Goal: Task Accomplishment & Management: Manage account settings

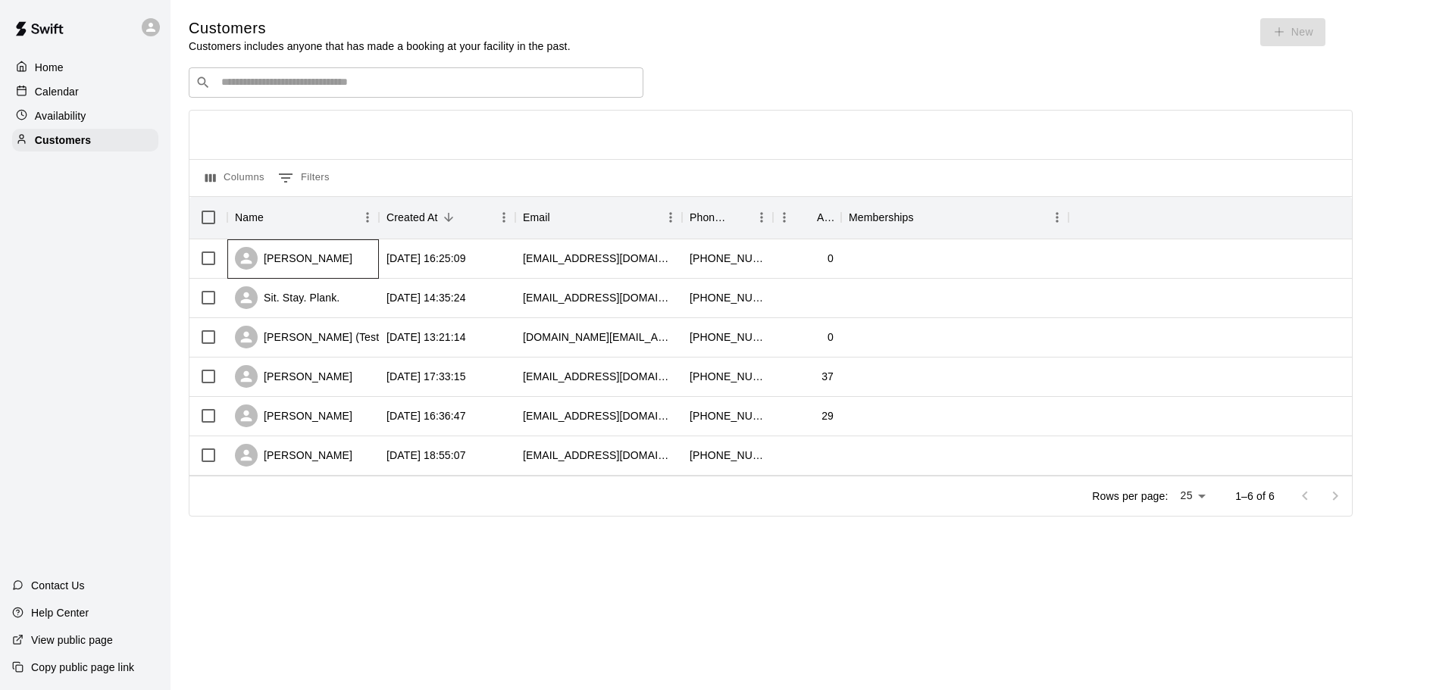
click at [319, 259] on div "[PERSON_NAME]" at bounding box center [293, 258] width 117 height 23
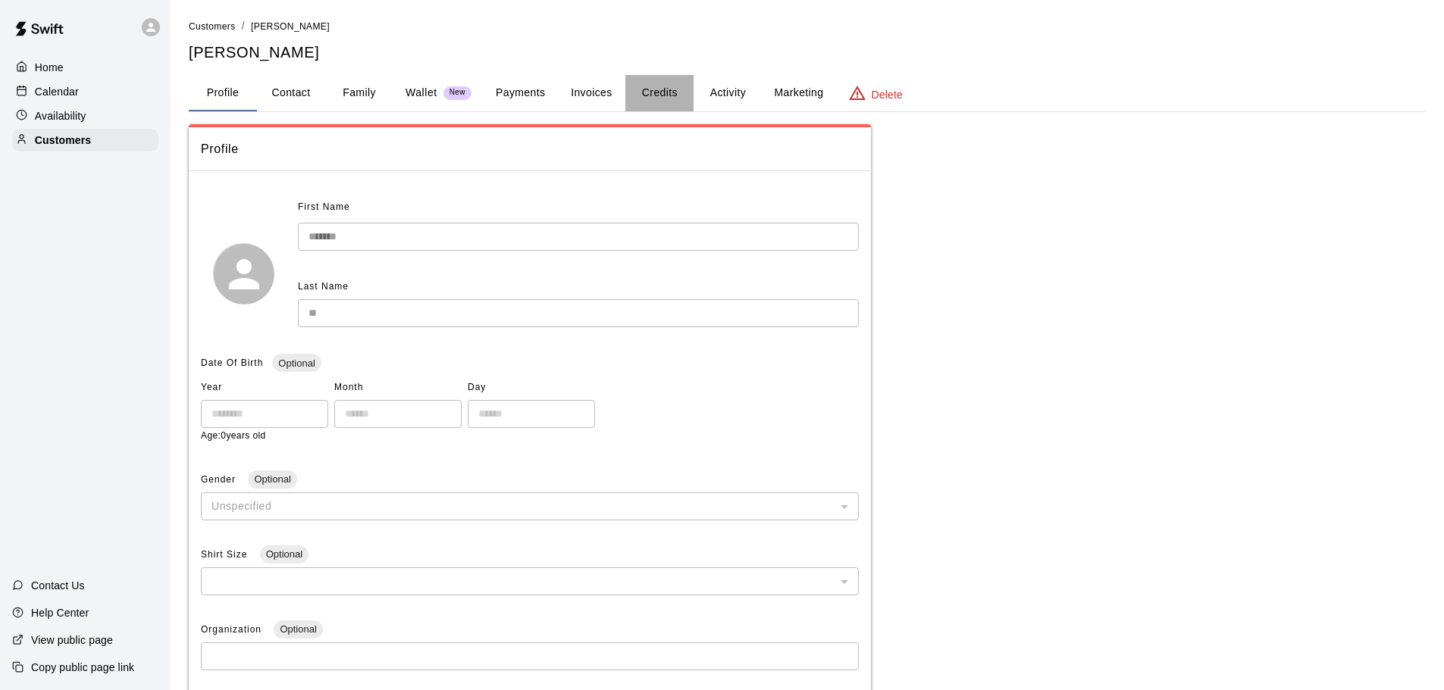
click at [646, 86] on button "Credits" at bounding box center [659, 93] width 68 height 36
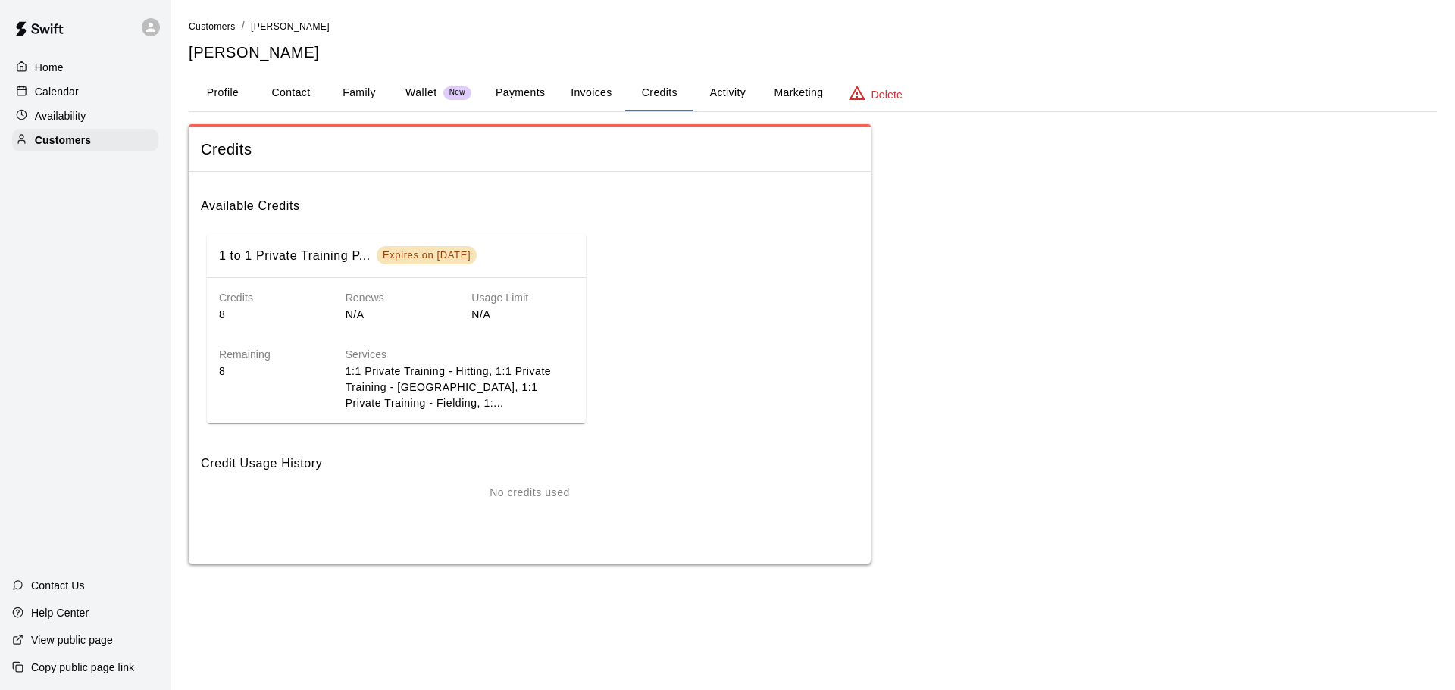
click at [218, 318] on div "Credits 8" at bounding box center [258, 294] width 127 height 57
drag, startPoint x: 224, startPoint y: 312, endPoint x: 230, endPoint y: 307, distance: 8.6
click at [224, 312] on p "8" at bounding box center [270, 315] width 102 height 16
click at [440, 259] on div "Expires on Nov 17, 2025" at bounding box center [427, 255] width 88 height 13
click at [593, 99] on button "Invoices" at bounding box center [591, 93] width 68 height 36
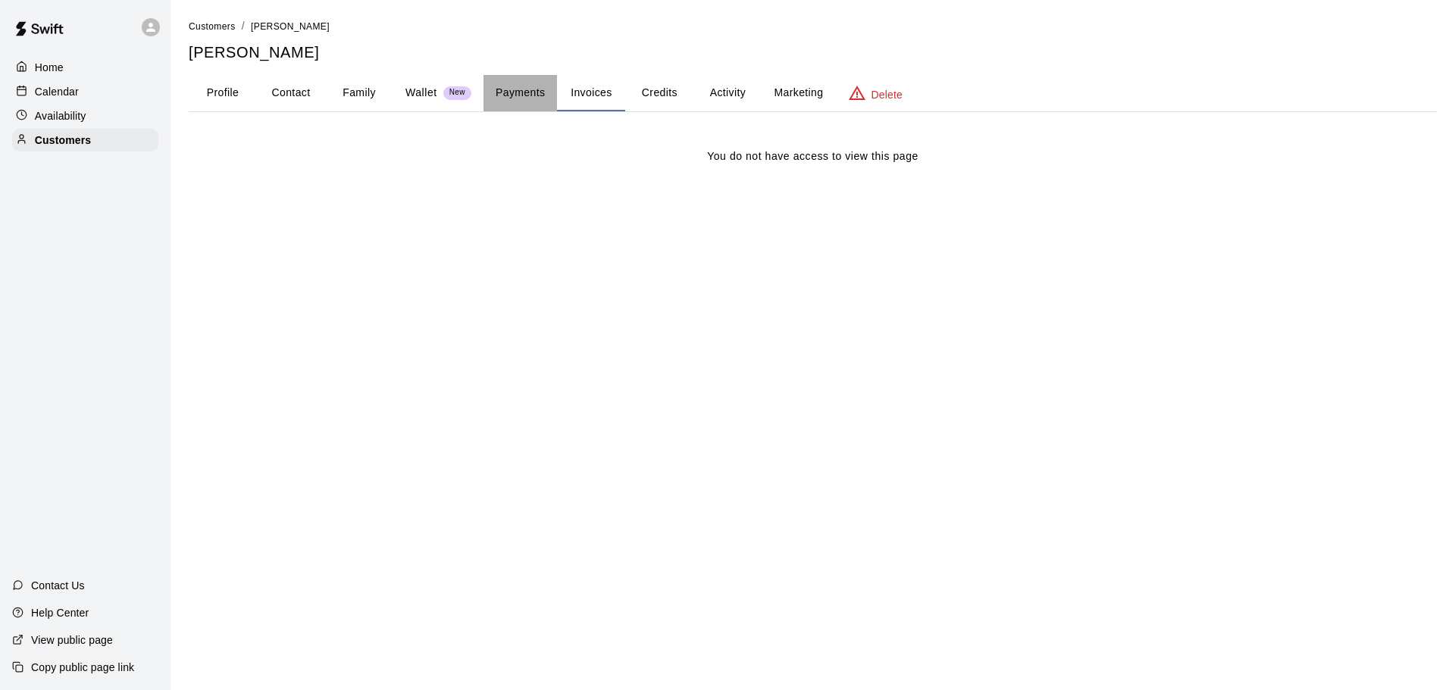
click at [556, 88] on button "Payments" at bounding box center [521, 93] width 74 height 36
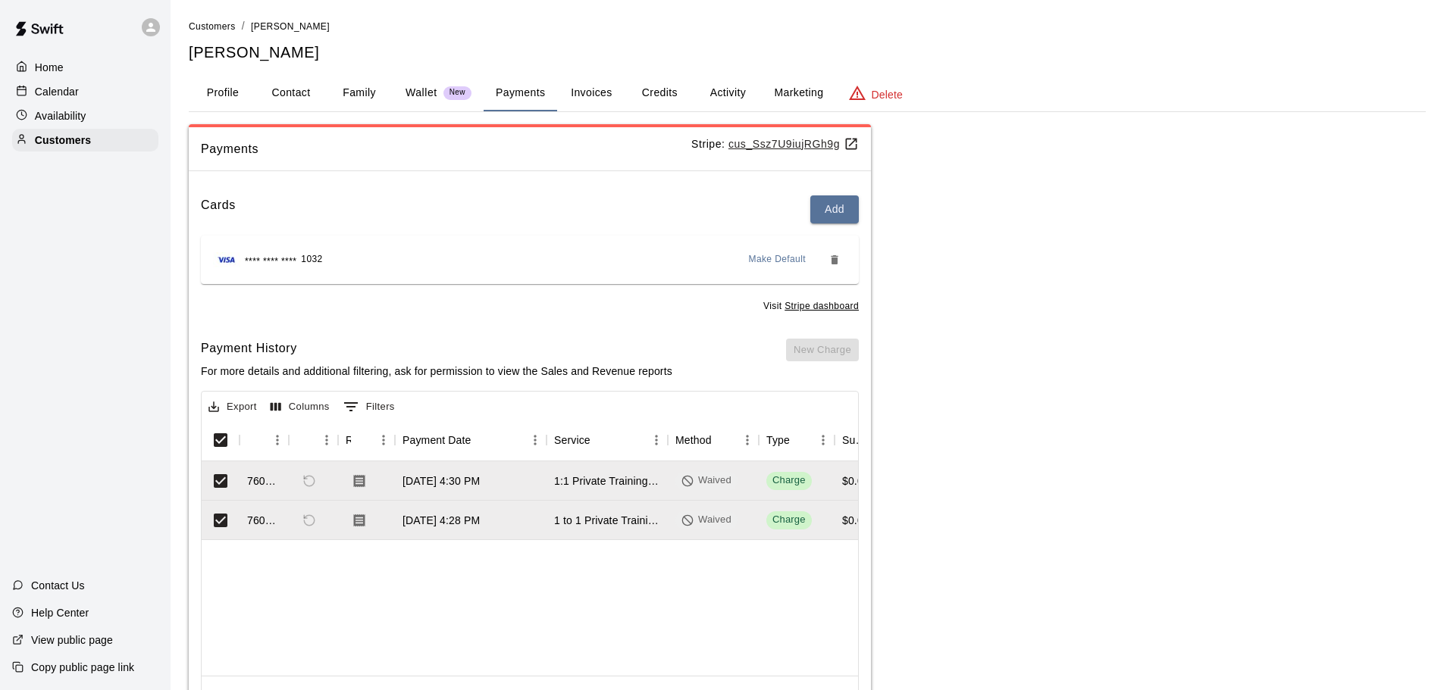
click at [570, 88] on button "Invoices" at bounding box center [591, 93] width 68 height 36
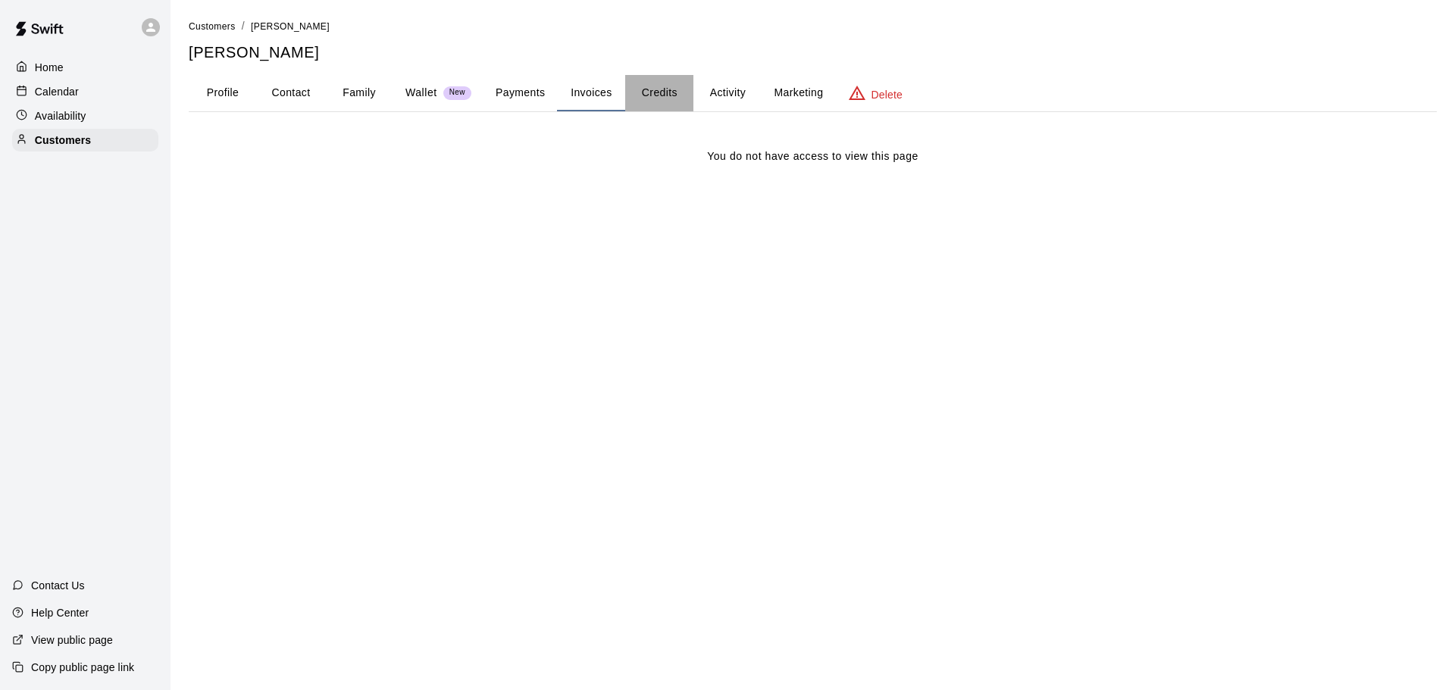
click at [668, 86] on button "Credits" at bounding box center [659, 93] width 68 height 36
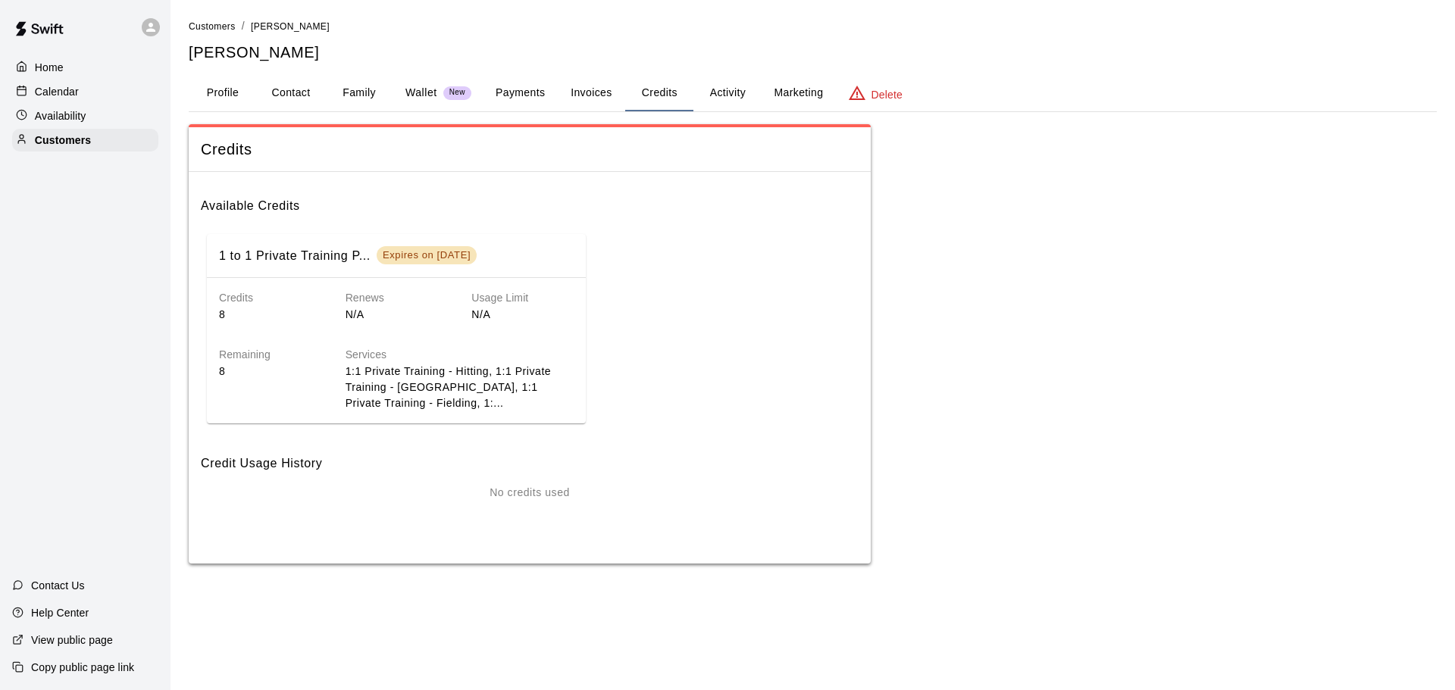
click at [724, 94] on button "Activity" at bounding box center [727, 93] width 68 height 36
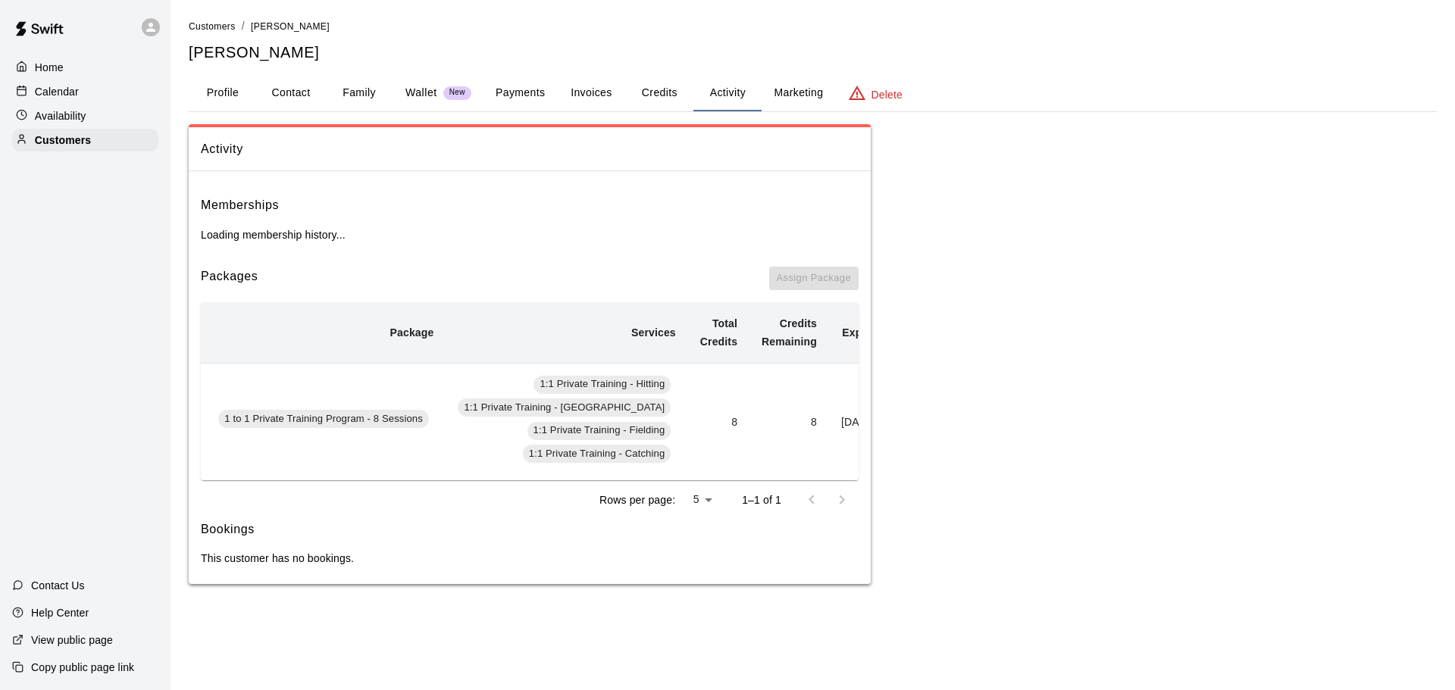
scroll to position [0, 149]
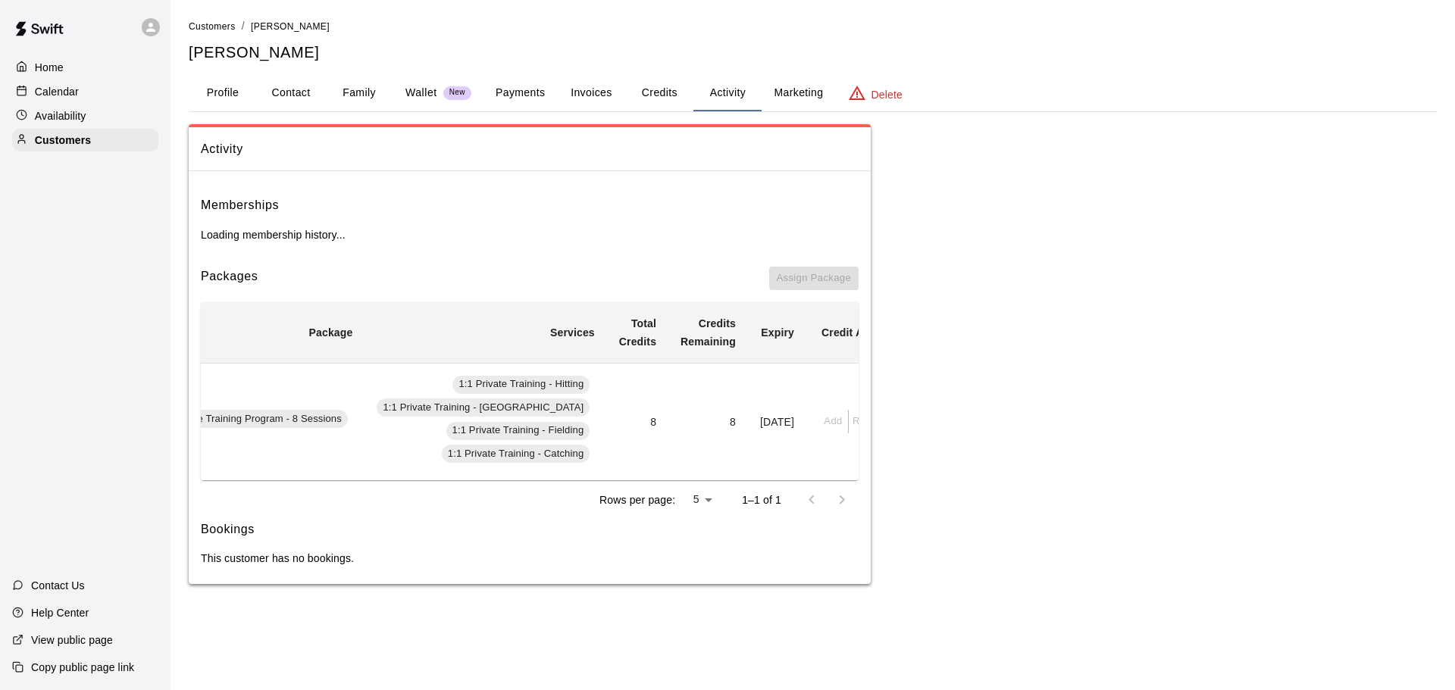
click at [818, 419] on div "Add Redeem" at bounding box center [856, 421] width 77 height 23
click at [824, 417] on div "Add Redeem" at bounding box center [856, 421] width 77 height 23
click at [140, 21] on div at bounding box center [155, 27] width 32 height 30
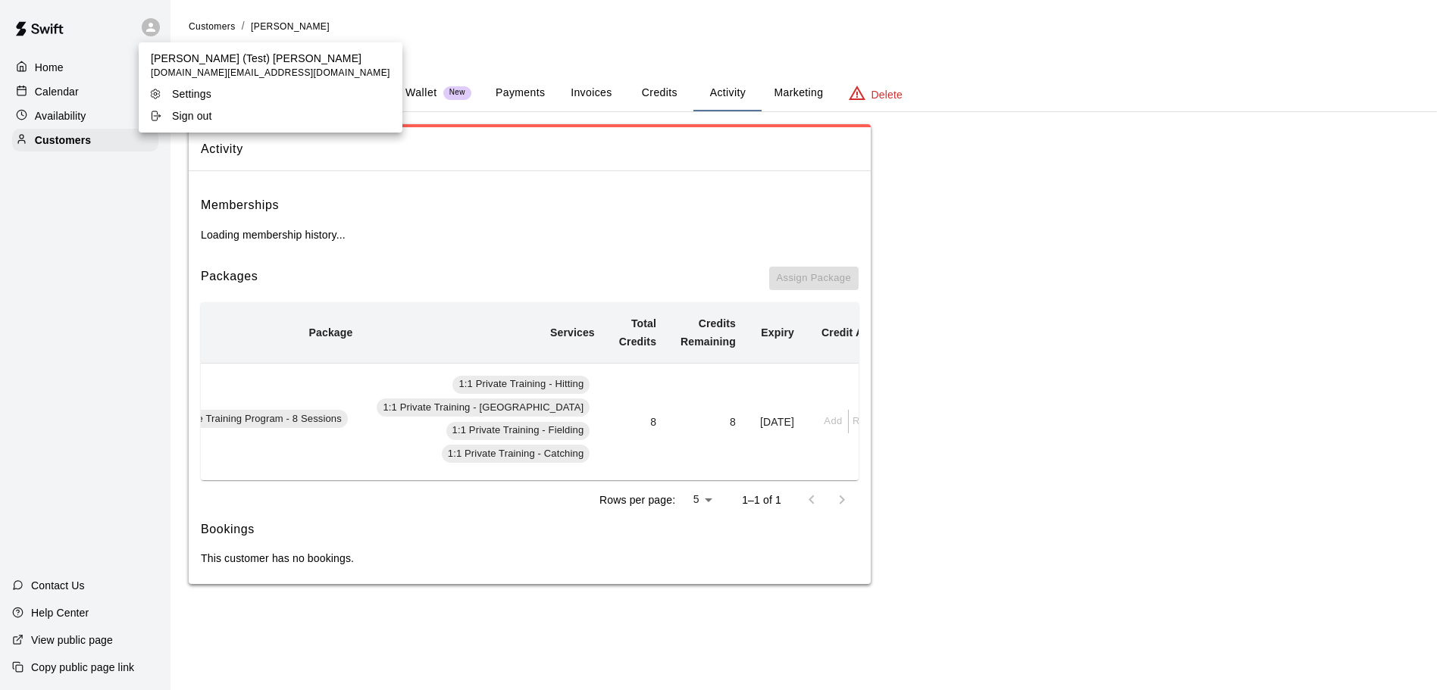
click at [191, 115] on p "Sign out" at bounding box center [192, 115] width 40 height 15
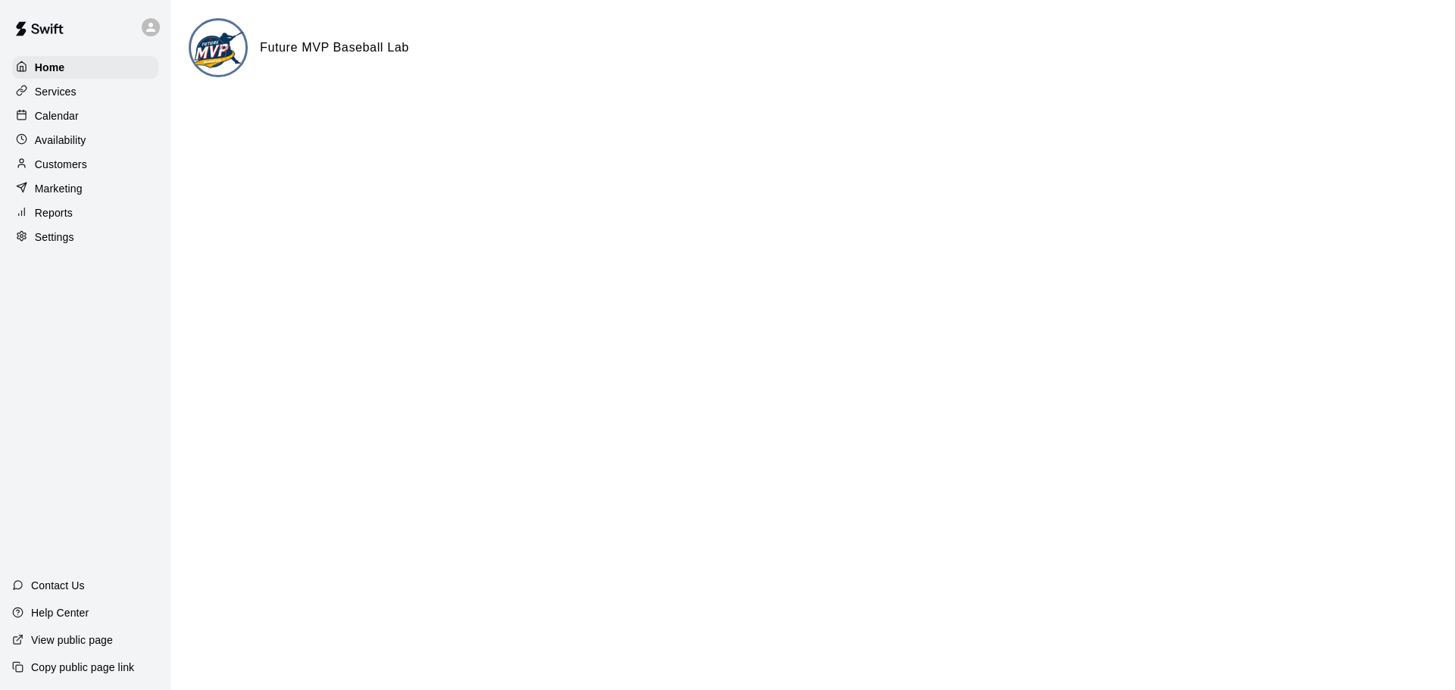
click at [55, 164] on p "Customers" at bounding box center [61, 164] width 52 height 15
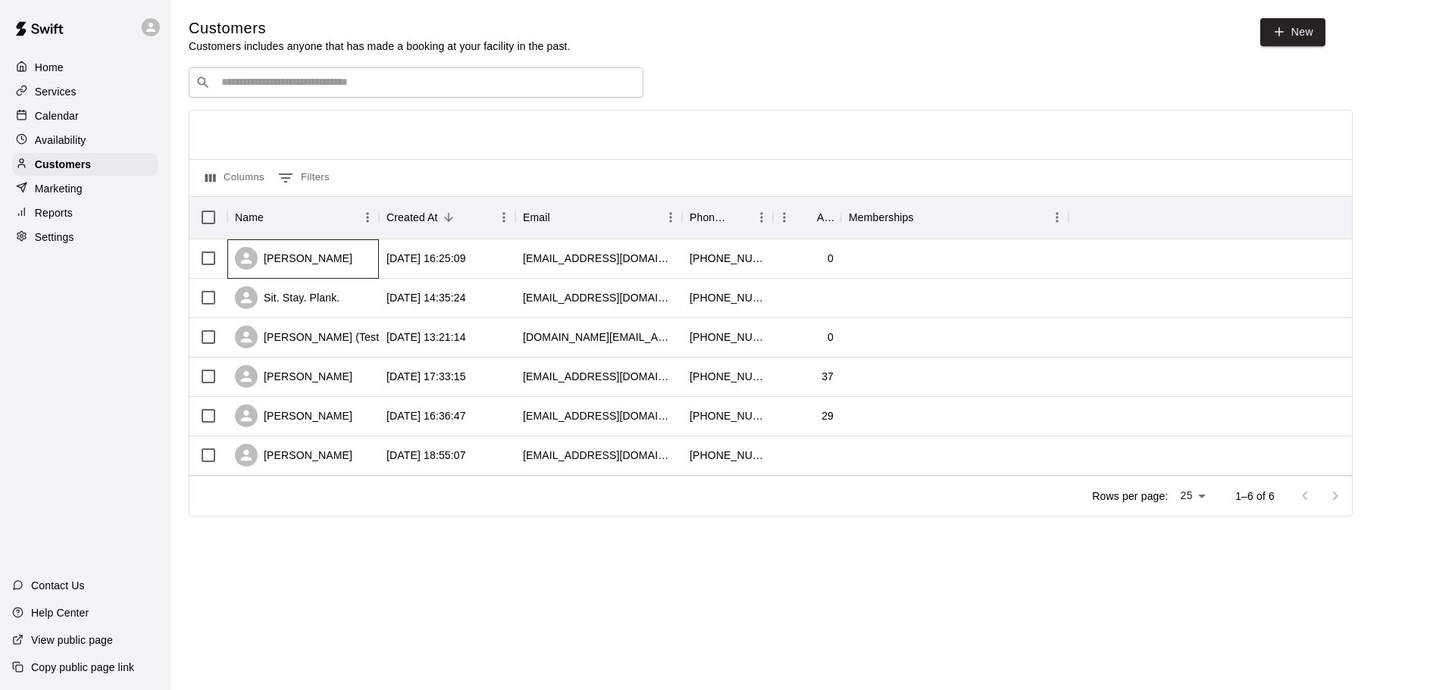
click at [332, 269] on div "Kenneth Lu" at bounding box center [303, 258] width 152 height 39
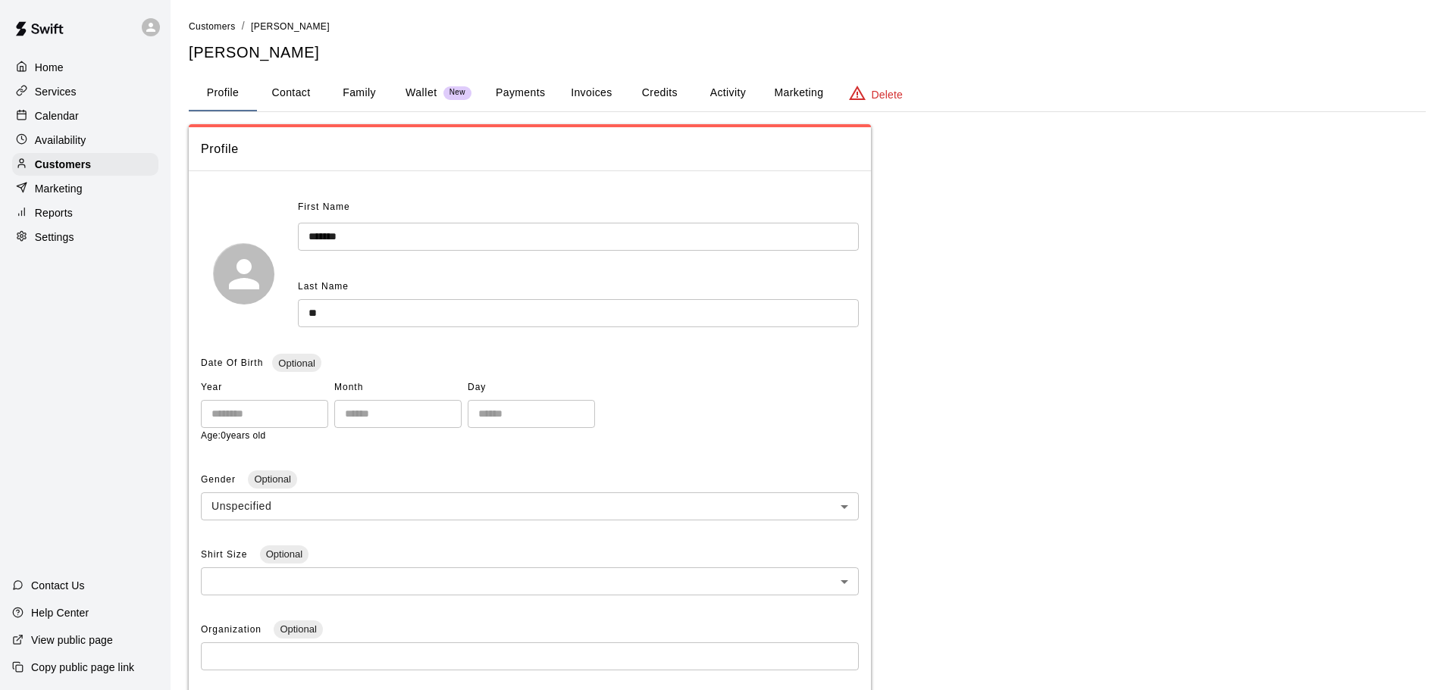
click at [729, 97] on button "Activity" at bounding box center [727, 93] width 68 height 36
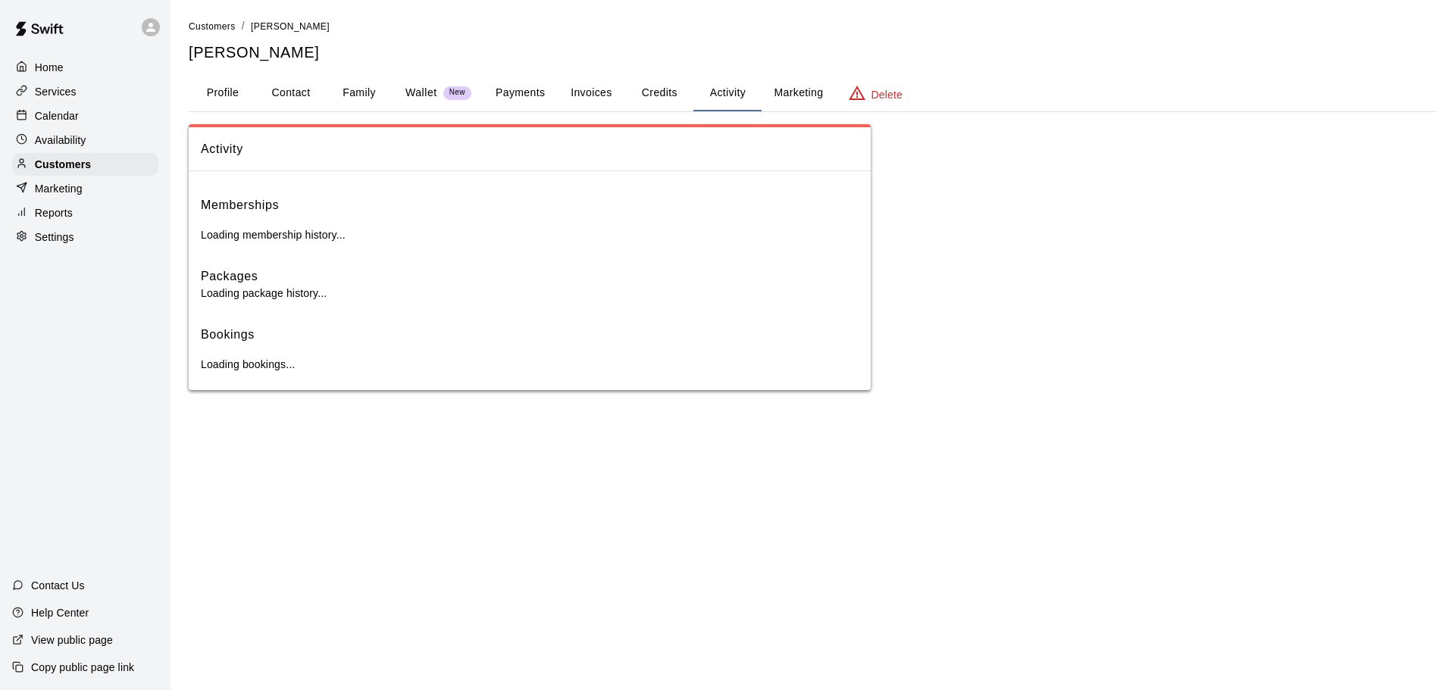
click at [672, 95] on button "Credits" at bounding box center [659, 93] width 68 height 36
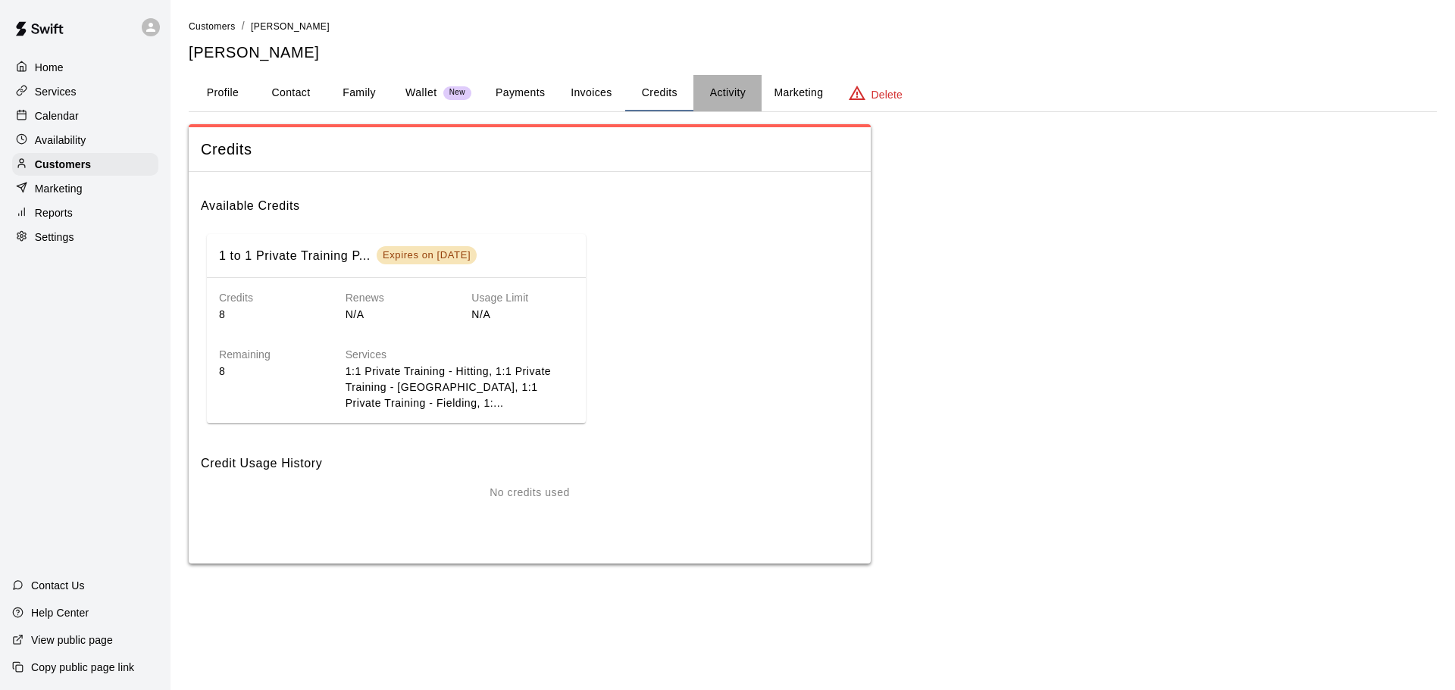
click at [729, 89] on button "Activity" at bounding box center [727, 93] width 68 height 36
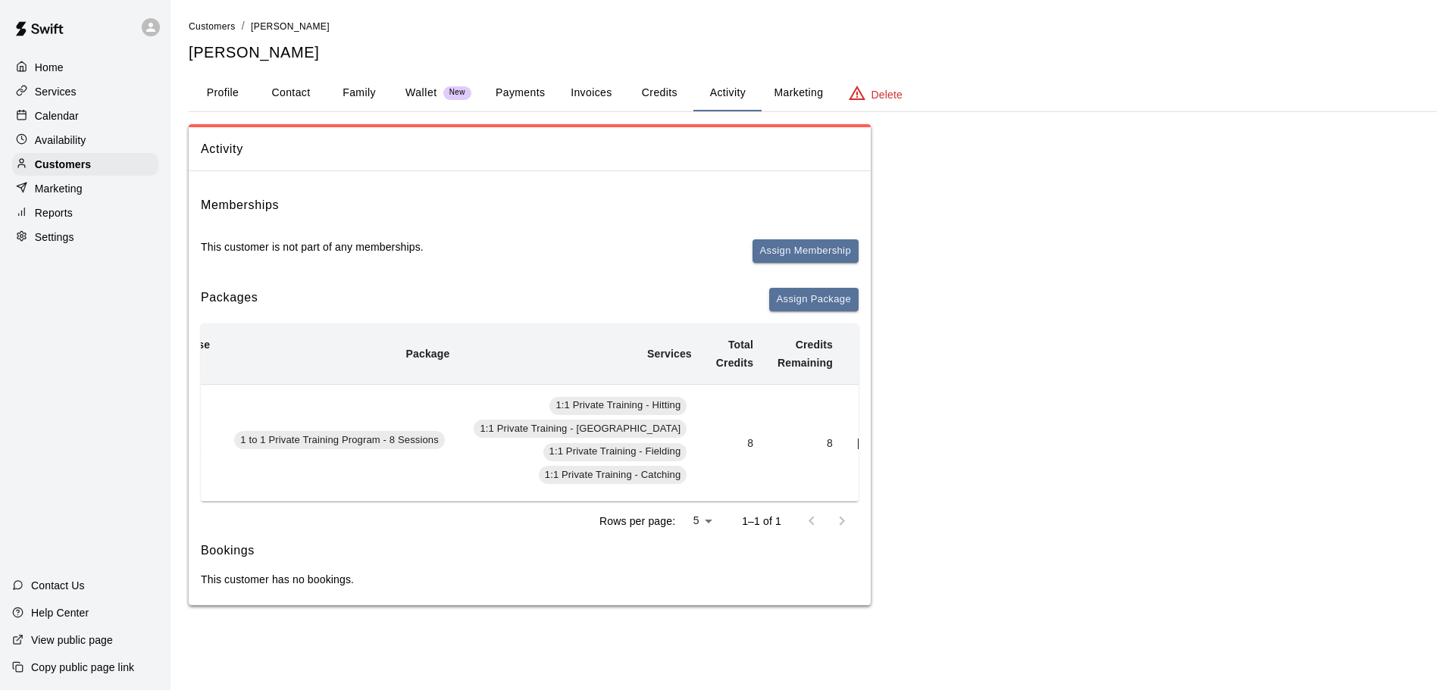
scroll to position [0, 149]
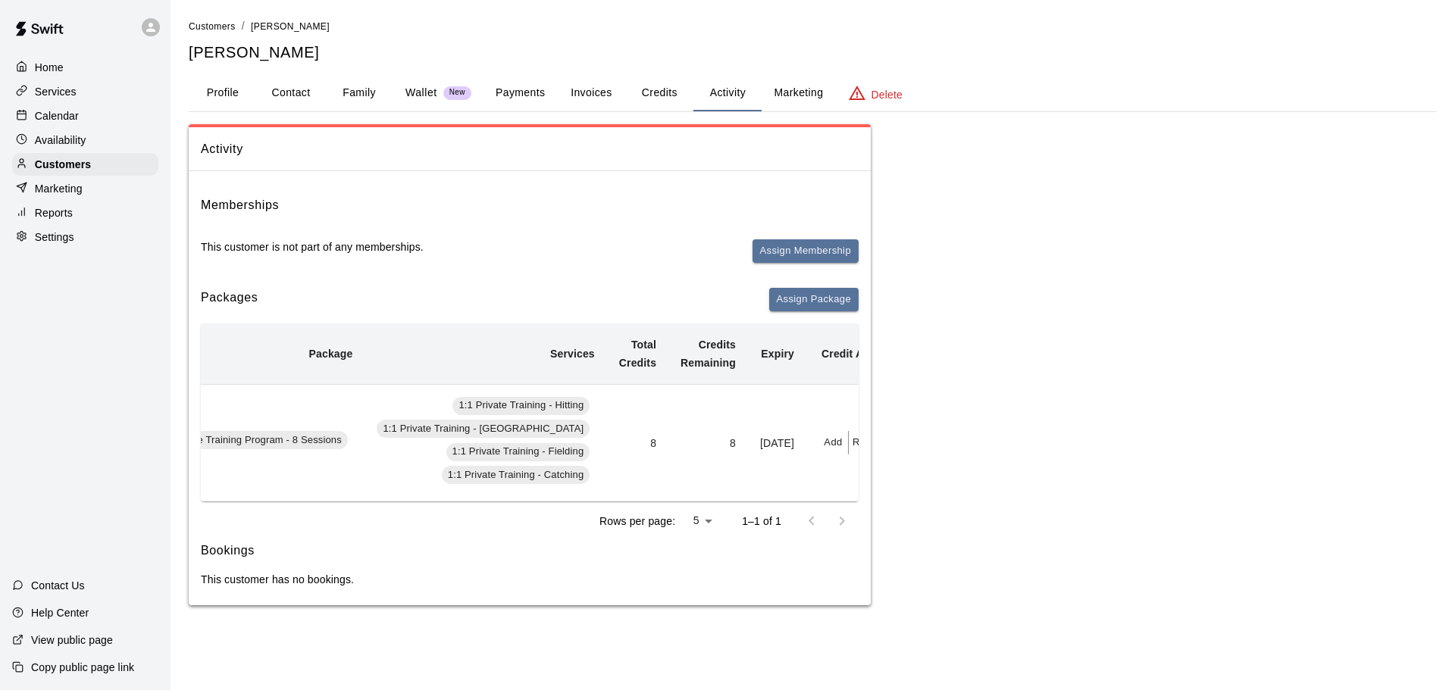
click at [849, 440] on button "Redeem" at bounding box center [872, 442] width 46 height 23
click at [831, 507] on input "text" at bounding box center [839, 503] width 54 height 28
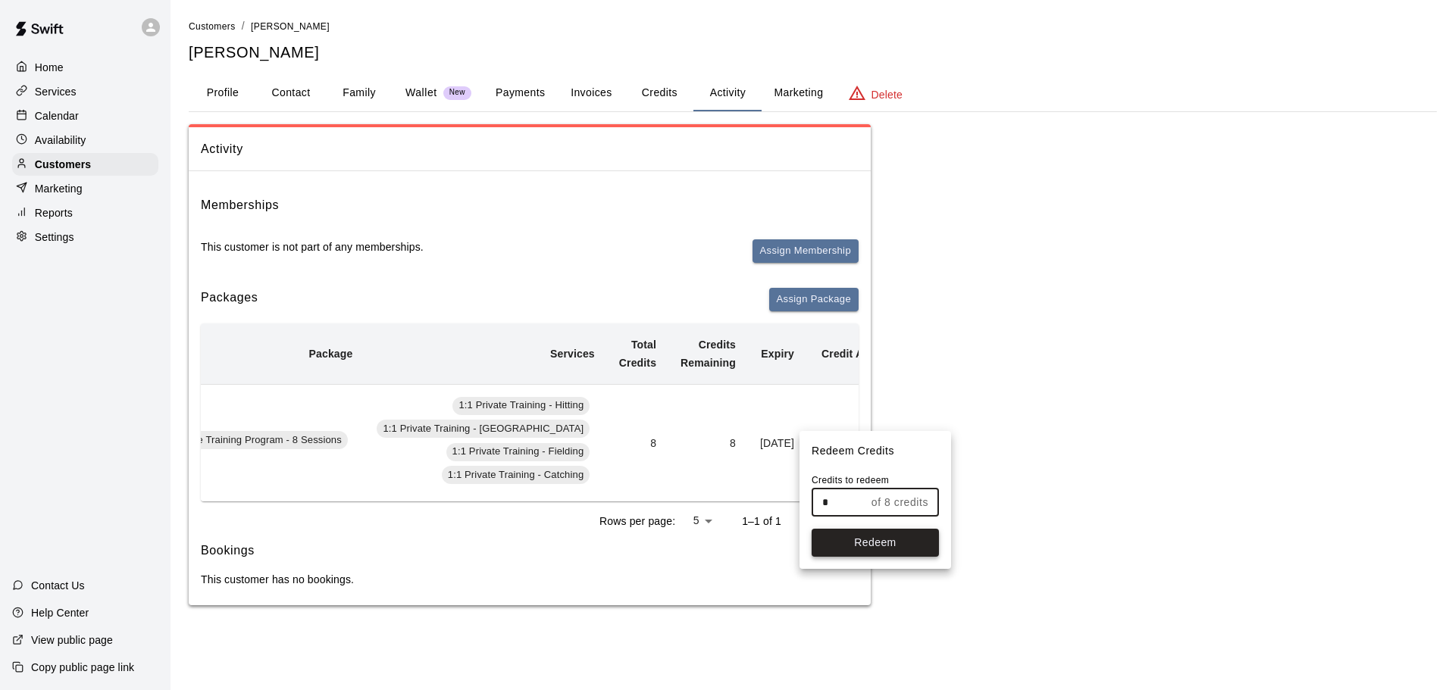
type input "*"
click at [879, 534] on button "Redeem" at bounding box center [875, 543] width 127 height 28
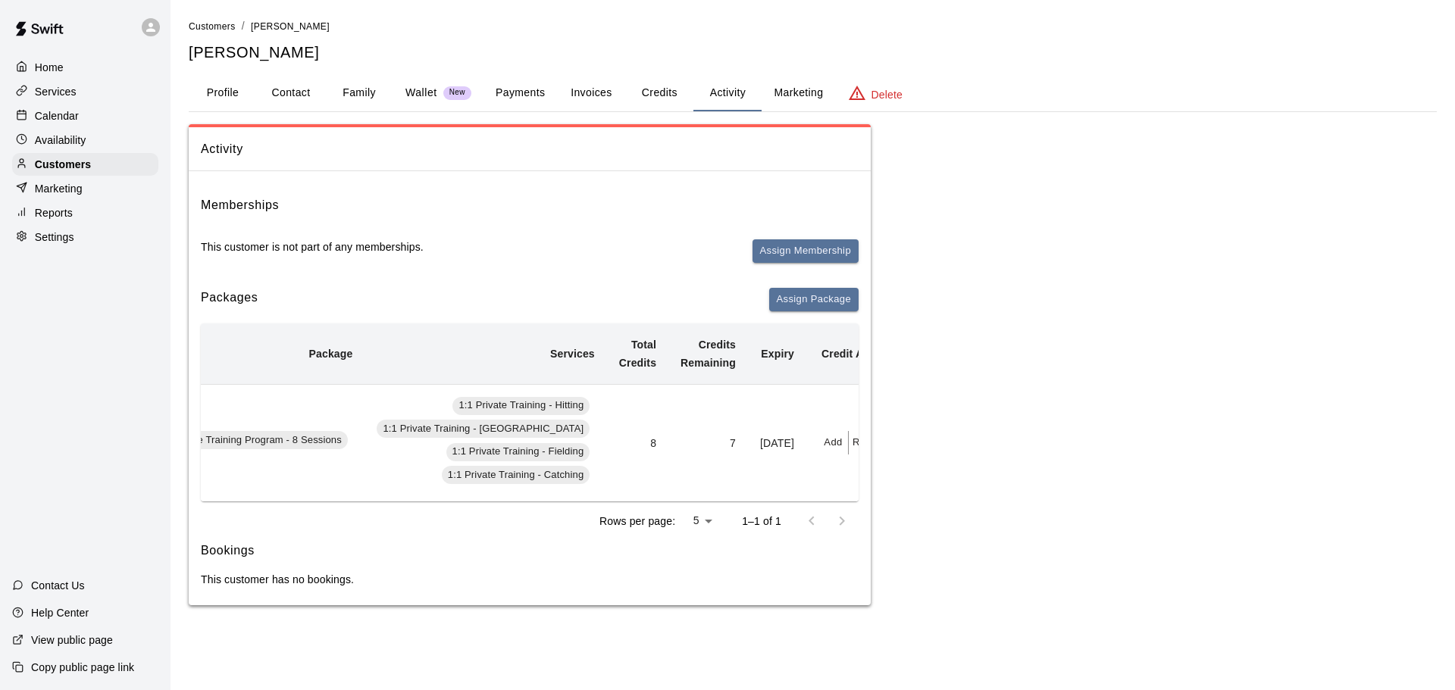
click at [69, 243] on p "Settings" at bounding box center [54, 237] width 39 height 15
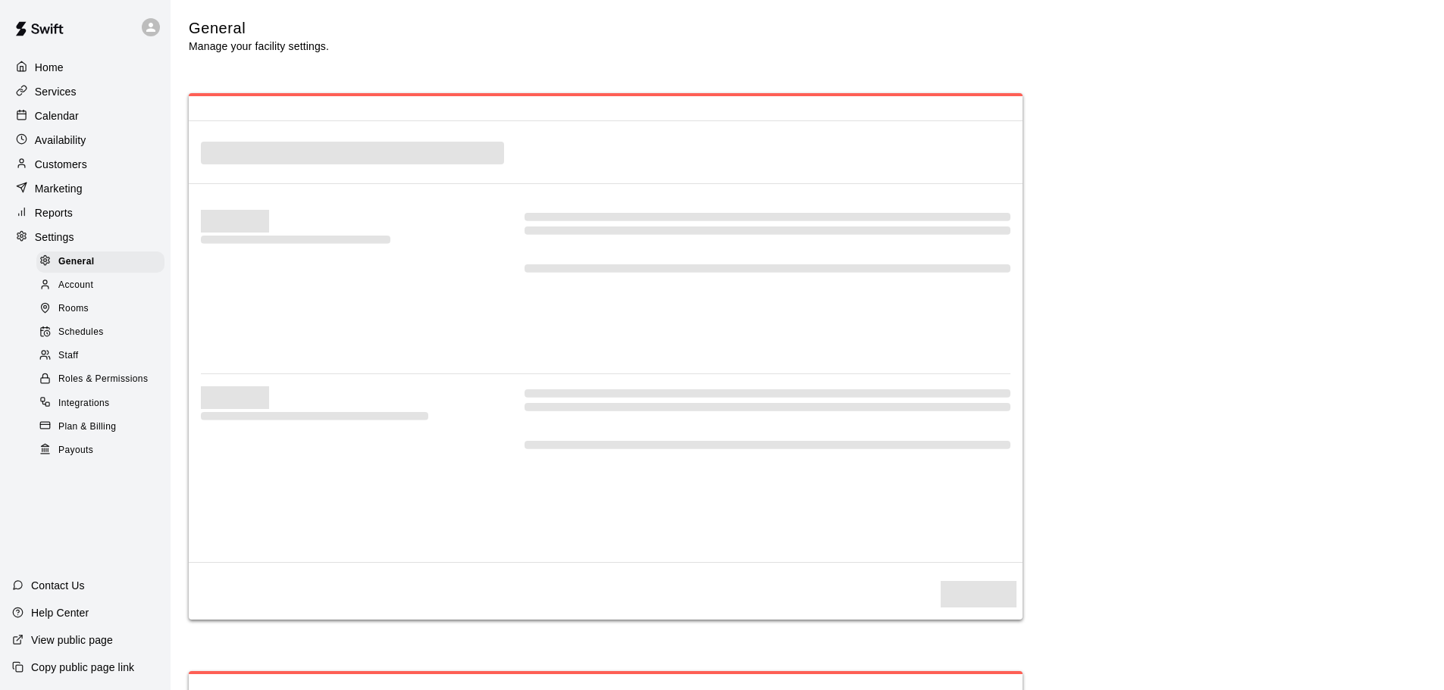
select select "**"
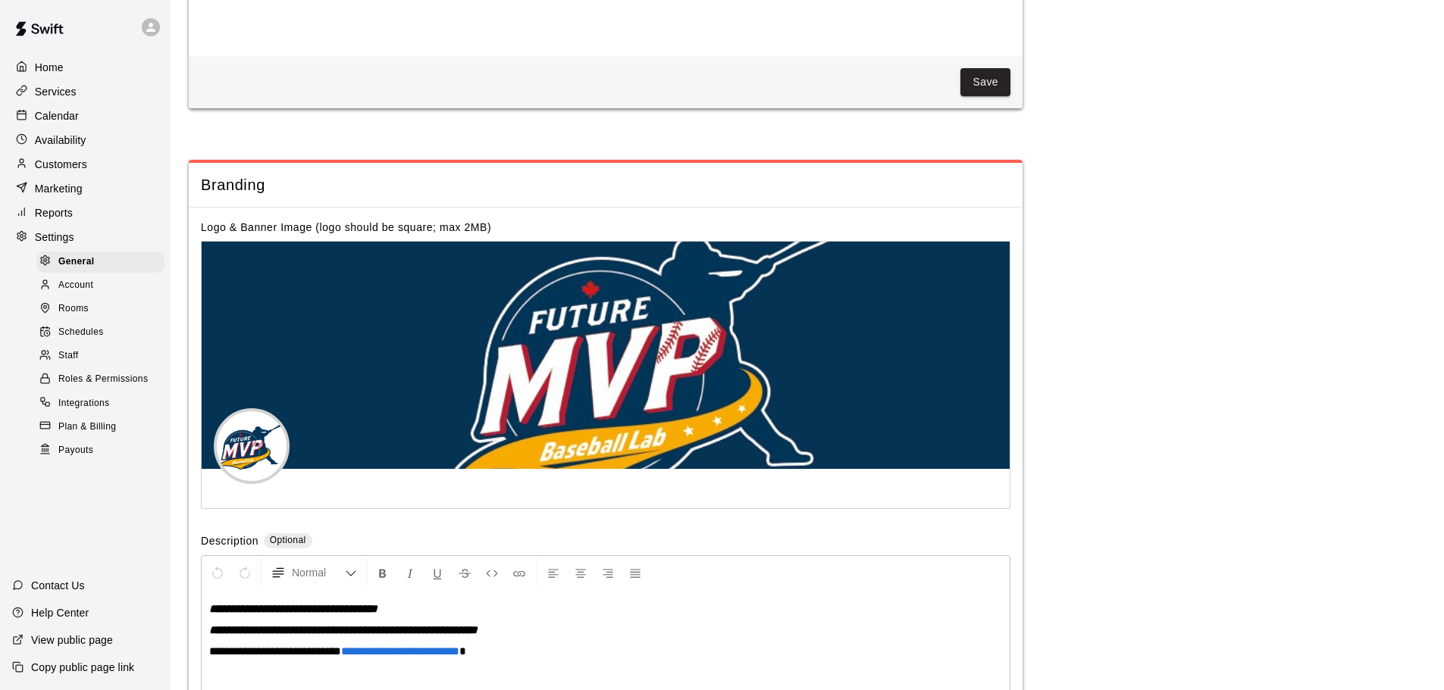
scroll to position [2986, 0]
click at [92, 365] on div "Staff" at bounding box center [100, 356] width 128 height 21
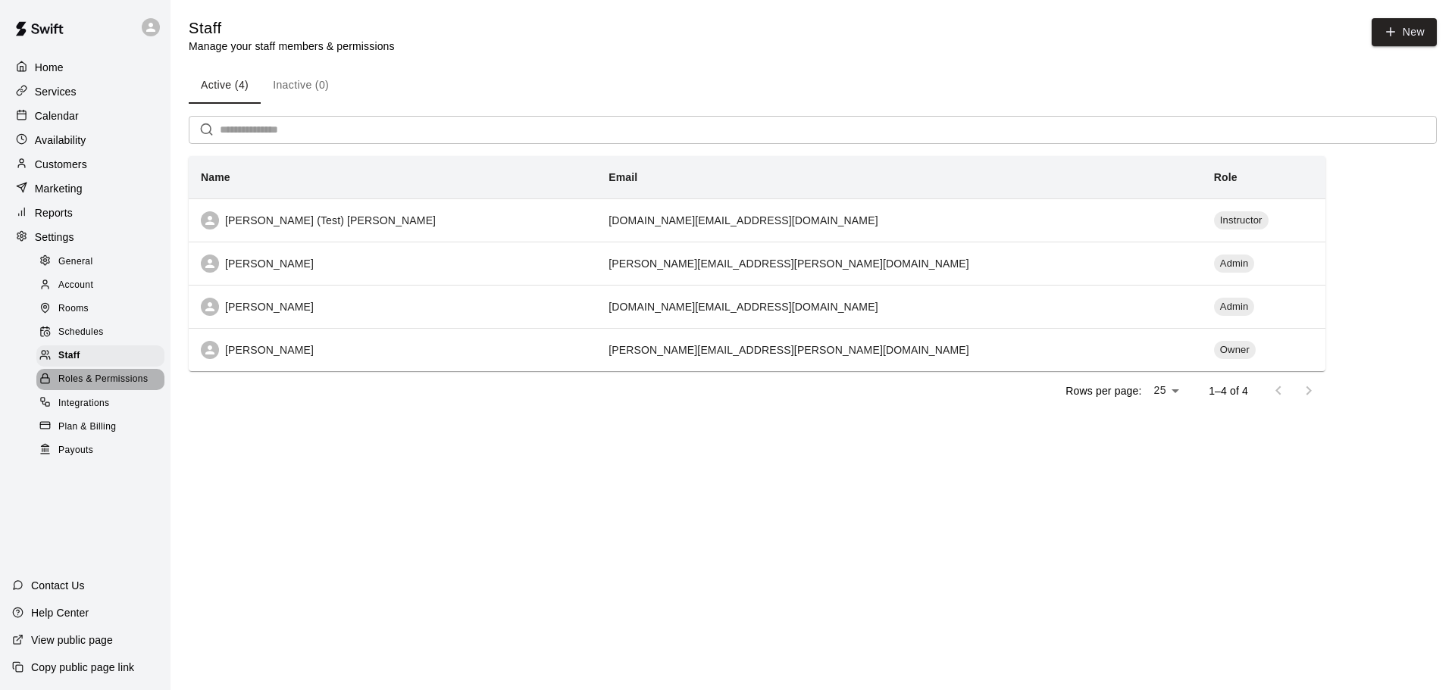
click at [132, 387] on span "Roles & Permissions" at bounding box center [102, 379] width 89 height 15
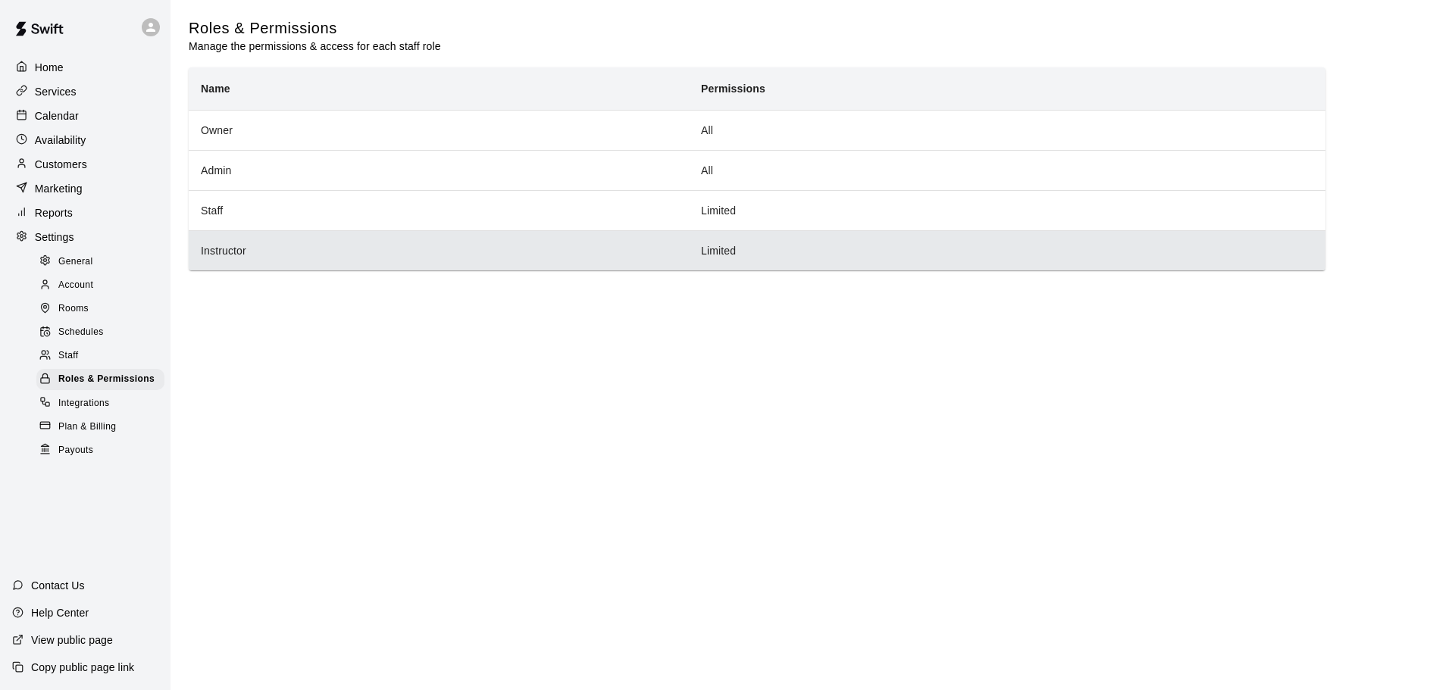
click at [244, 246] on th "Instructor" at bounding box center [439, 250] width 500 height 40
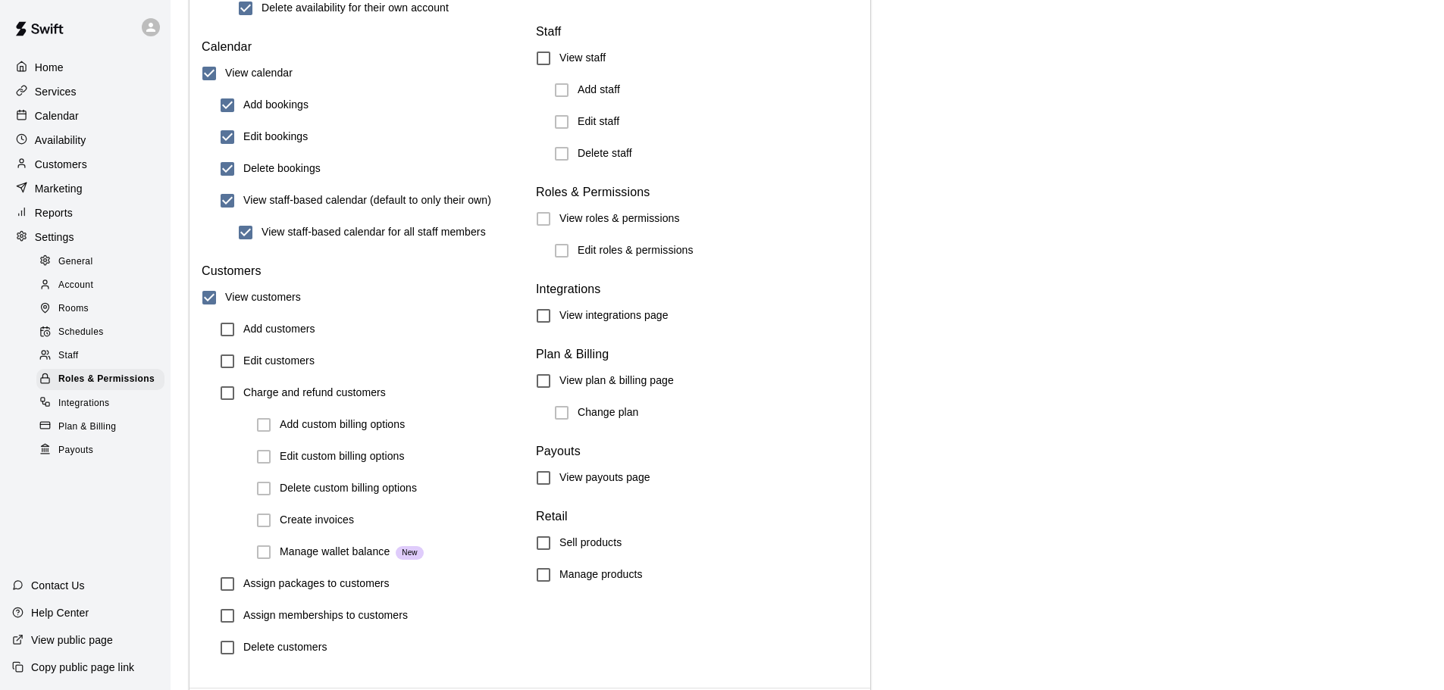
scroll to position [1588, 0]
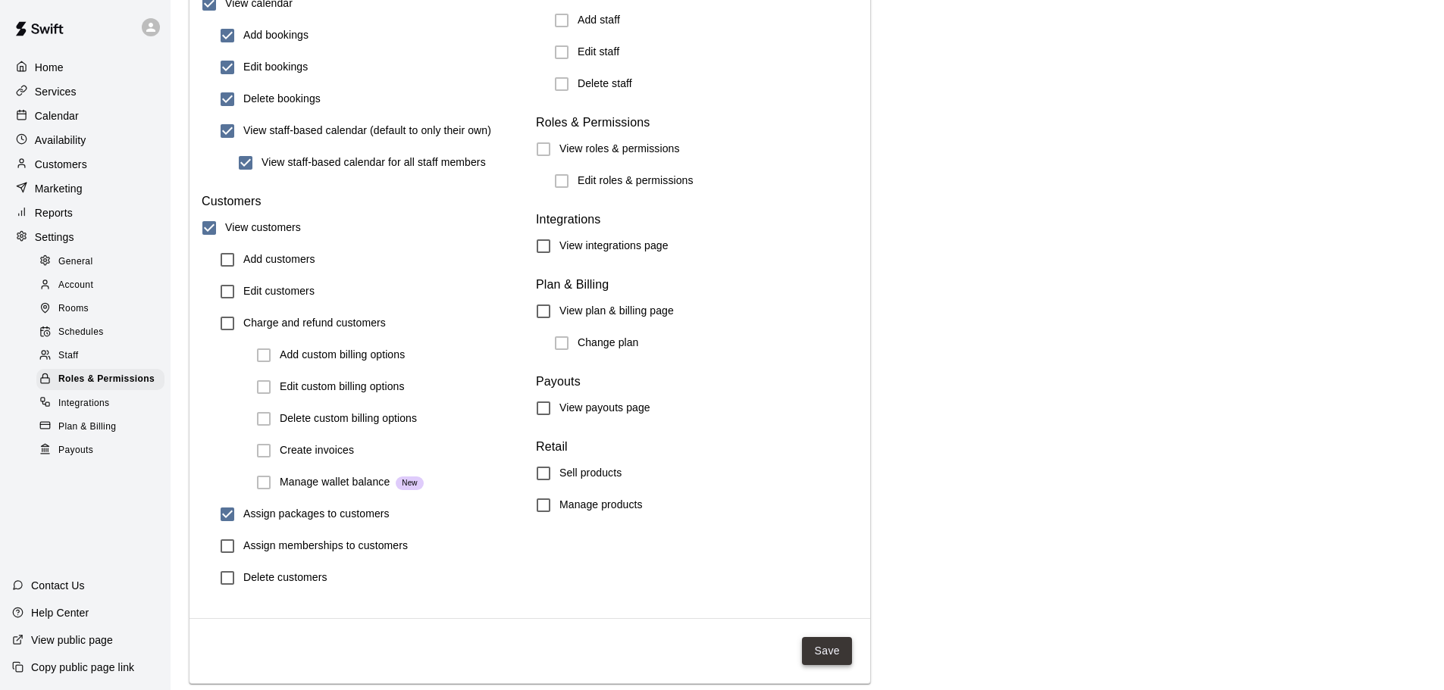
click at [820, 649] on button "Save" at bounding box center [827, 651] width 50 height 28
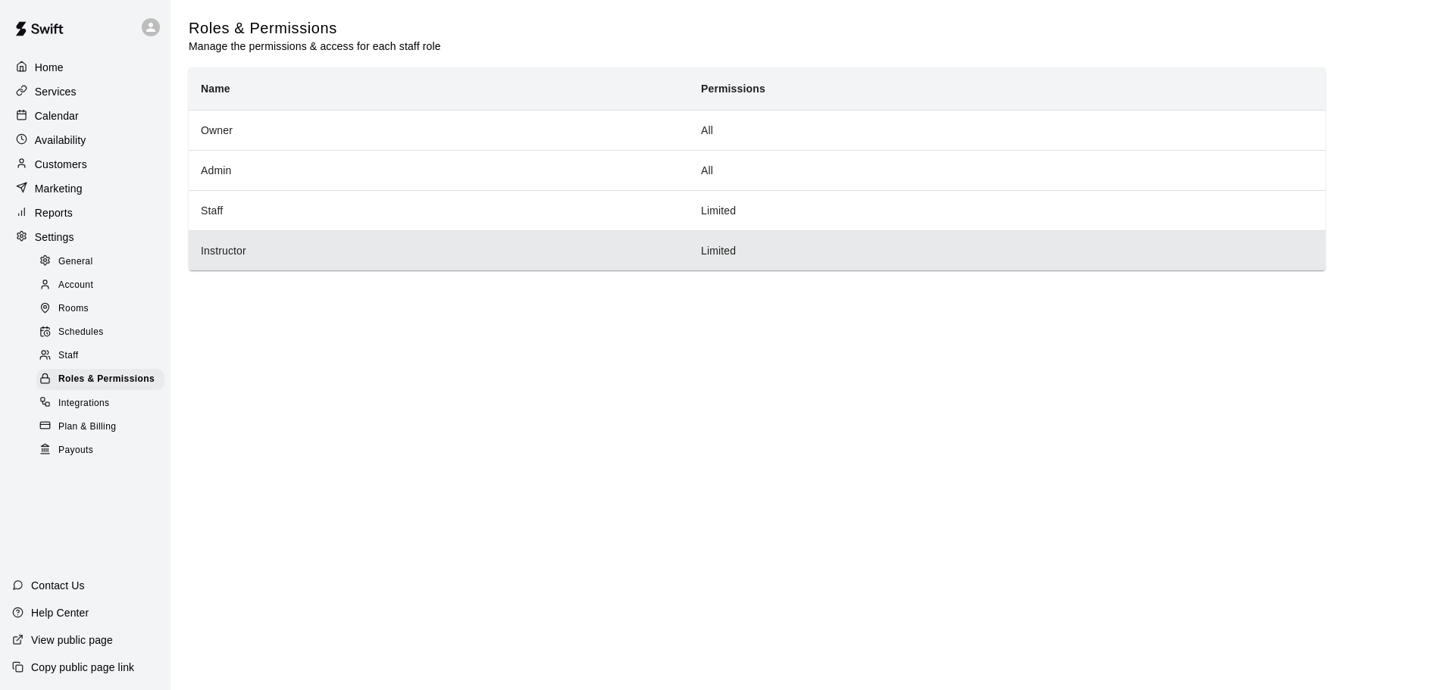
click at [281, 243] on th "Instructor" at bounding box center [439, 250] width 500 height 40
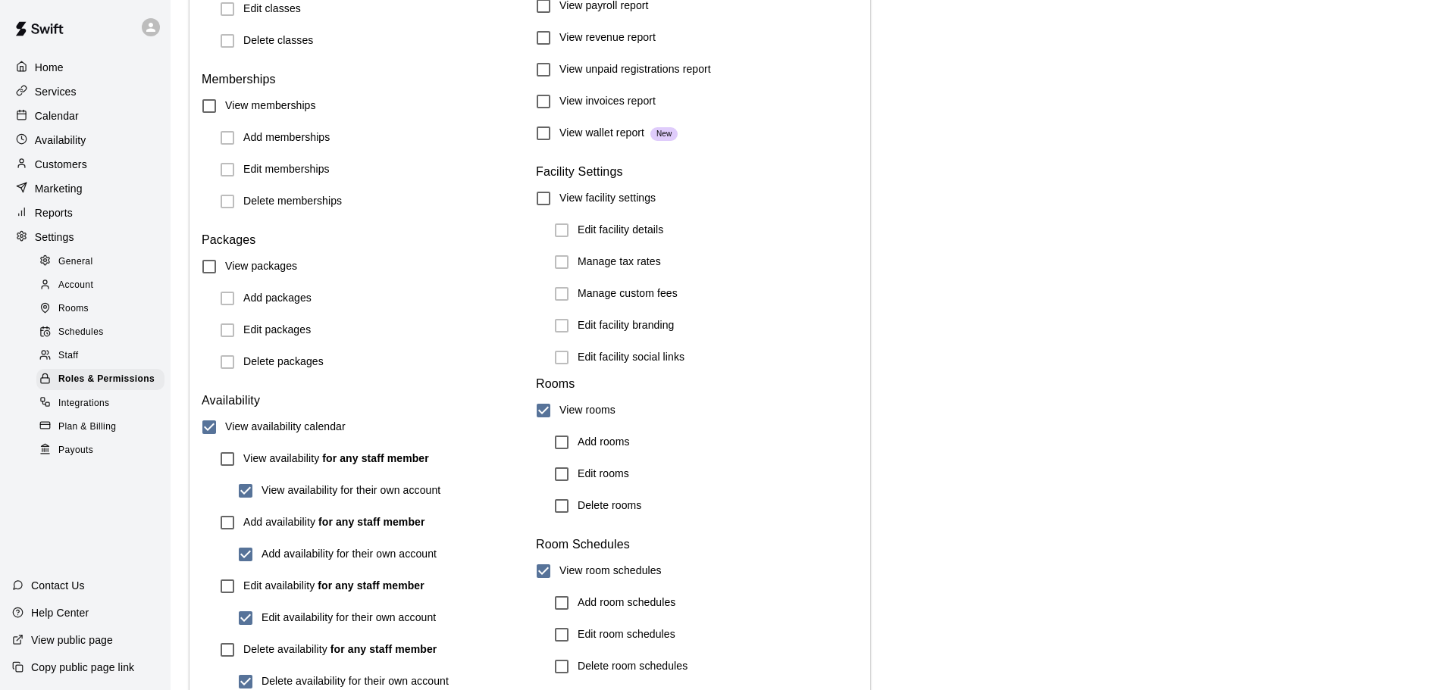
scroll to position [834, 0]
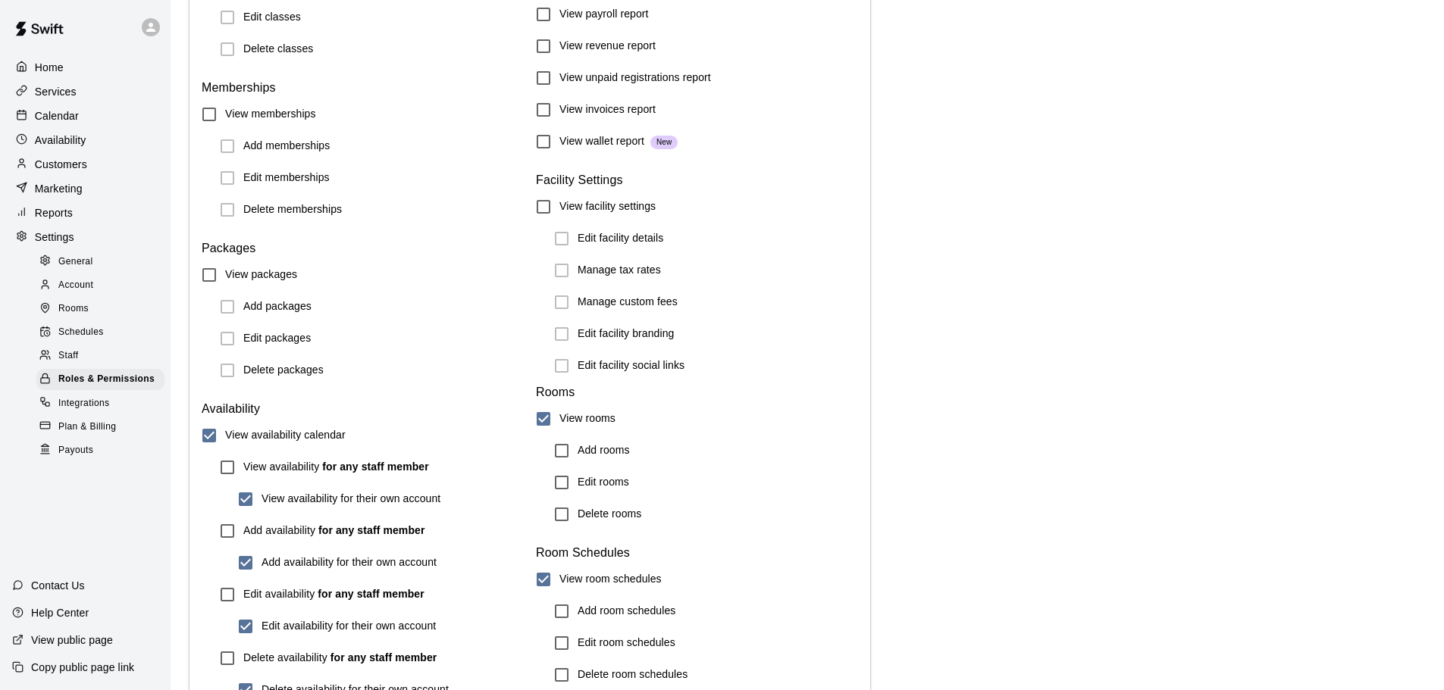
click at [226, 340] on label "Edit packages" at bounding box center [361, 339] width 300 height 32
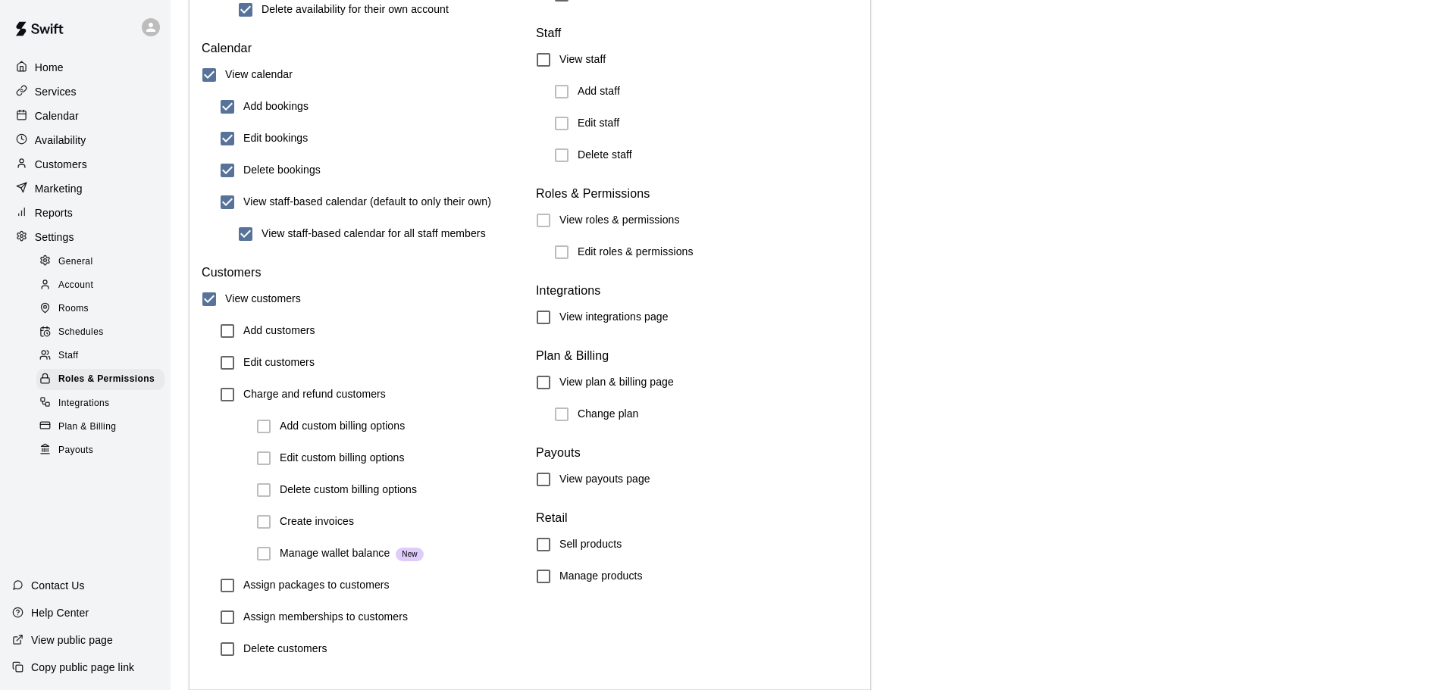
scroll to position [1588, 0]
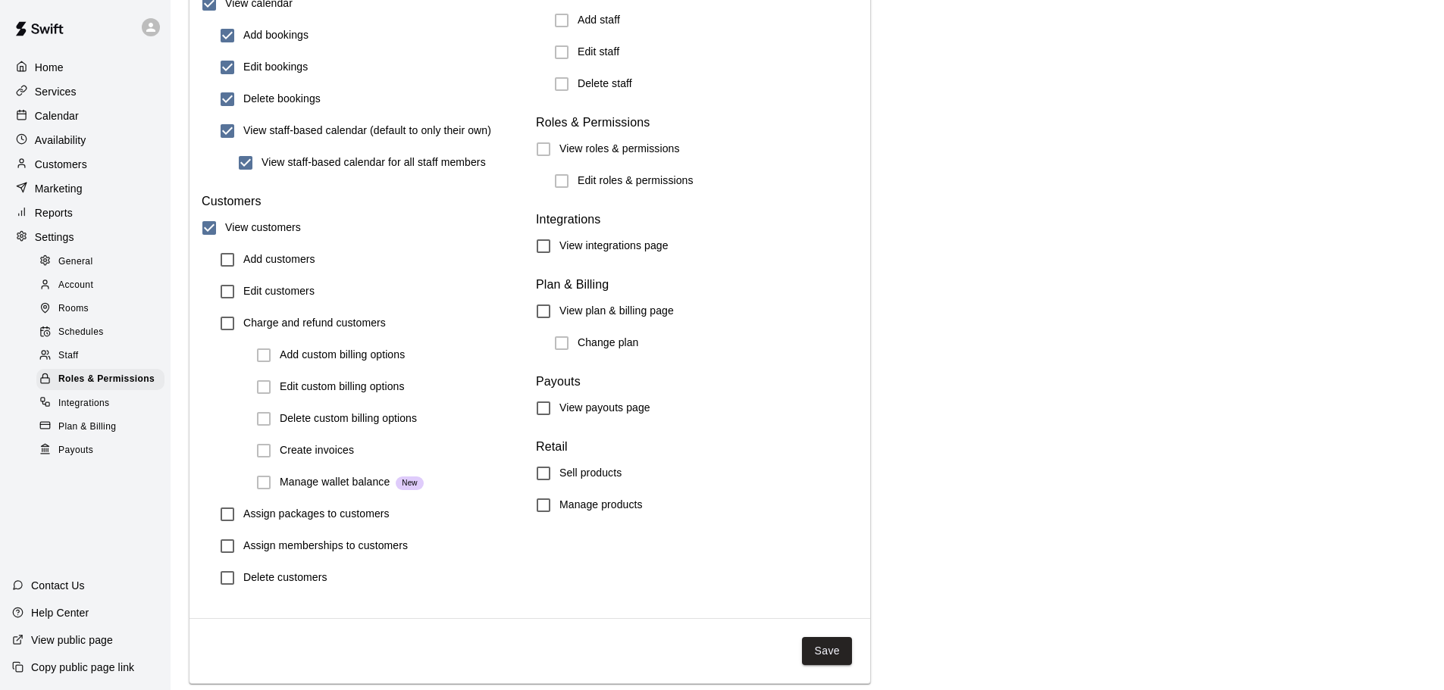
click at [831, 659] on button "Save" at bounding box center [827, 651] width 50 height 28
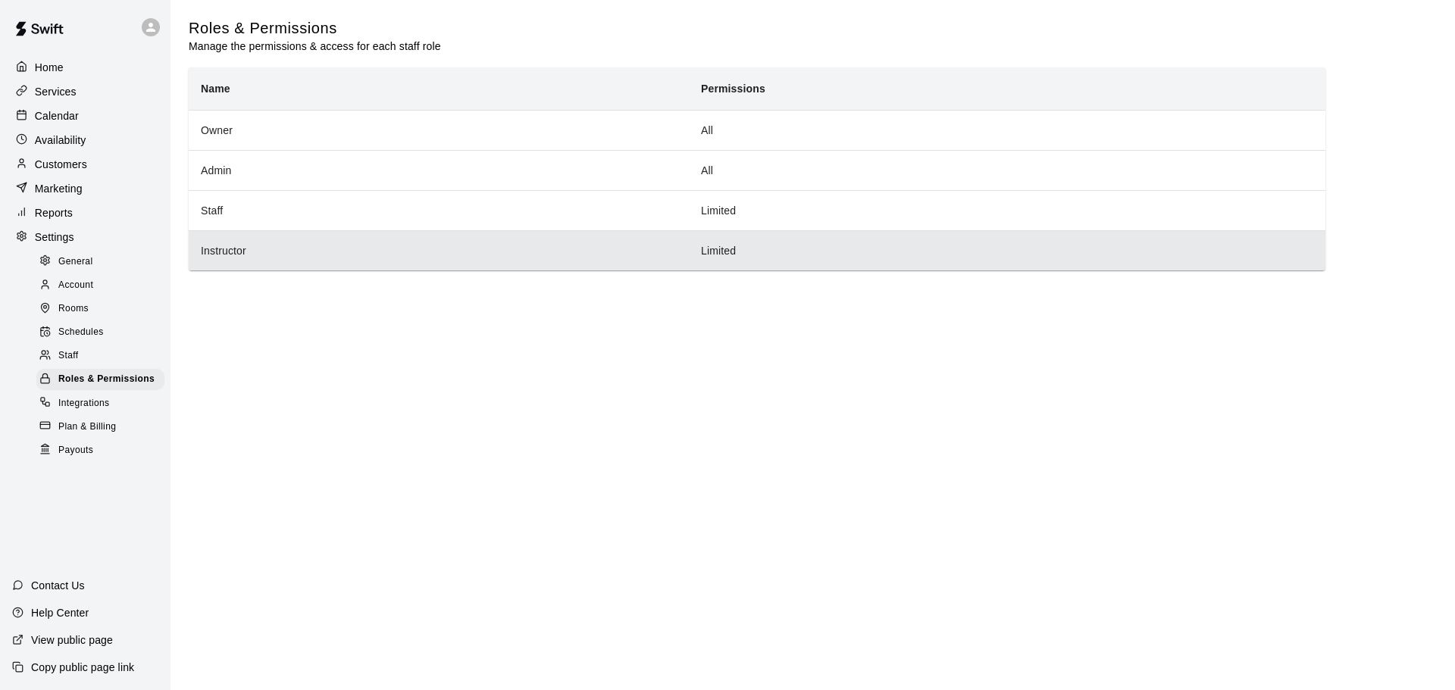
click at [239, 241] on th "Instructor" at bounding box center [439, 250] width 500 height 40
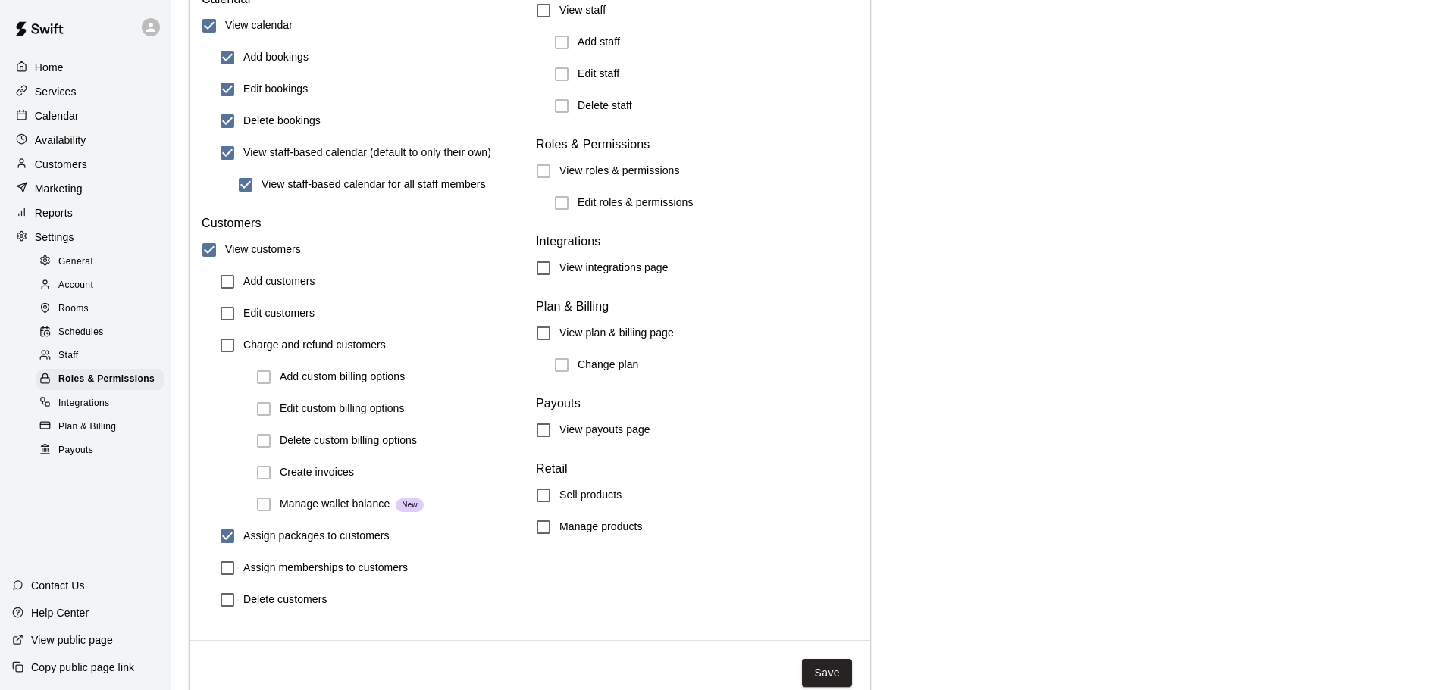
scroll to position [1588, 0]
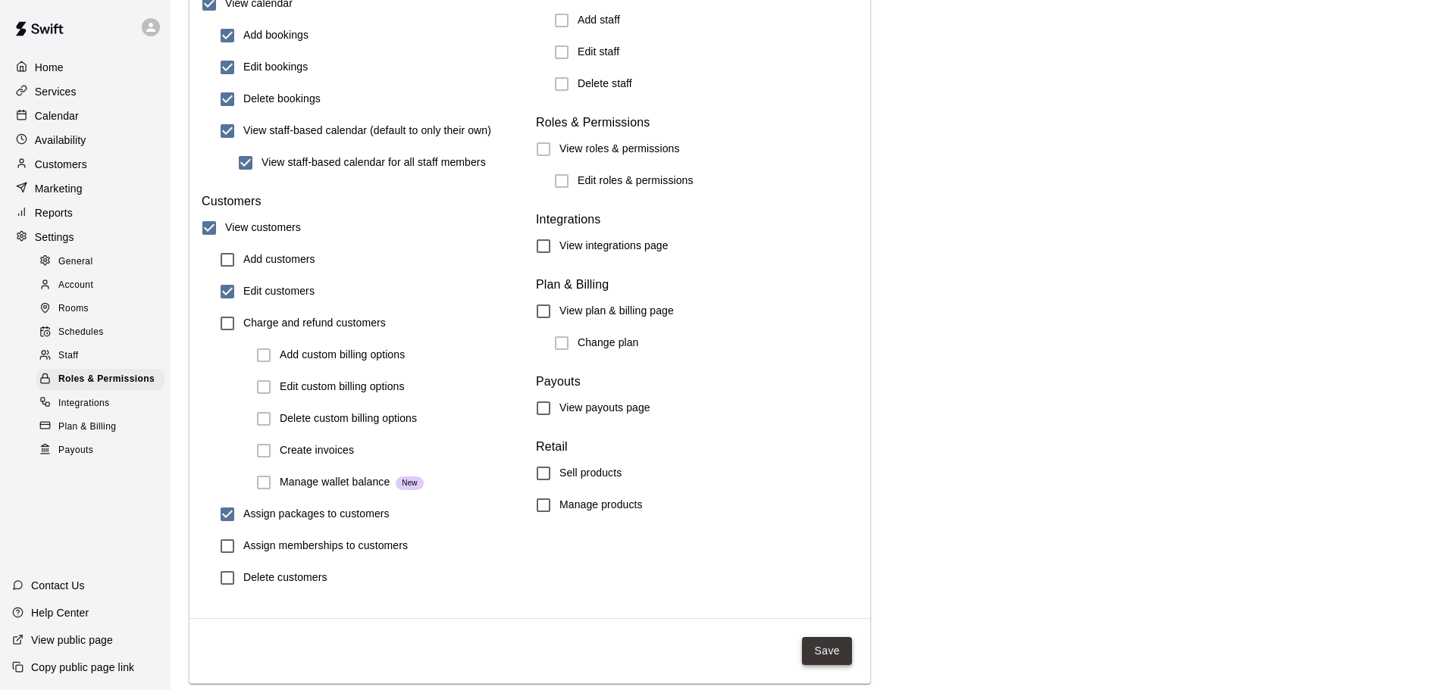
click at [827, 651] on button "Save" at bounding box center [827, 651] width 50 height 28
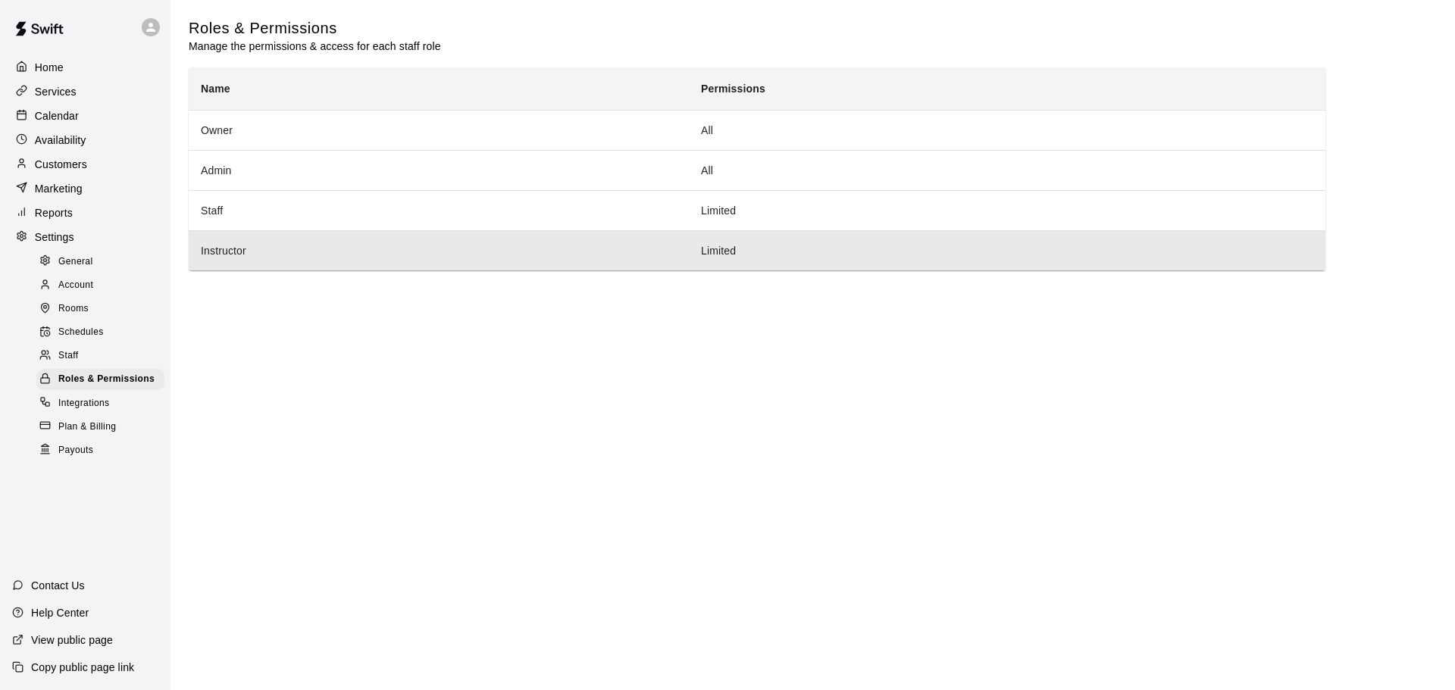
click at [244, 244] on th "Instructor" at bounding box center [439, 250] width 500 height 40
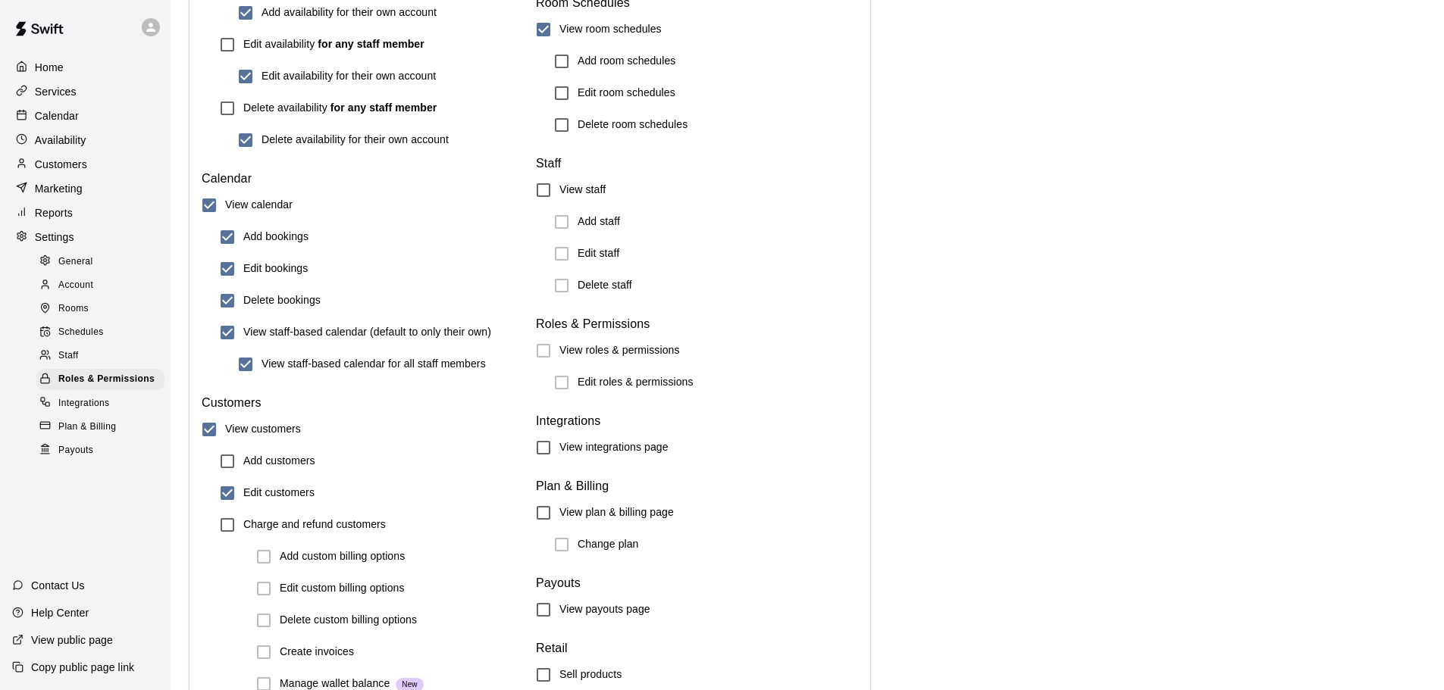
scroll to position [1588, 0]
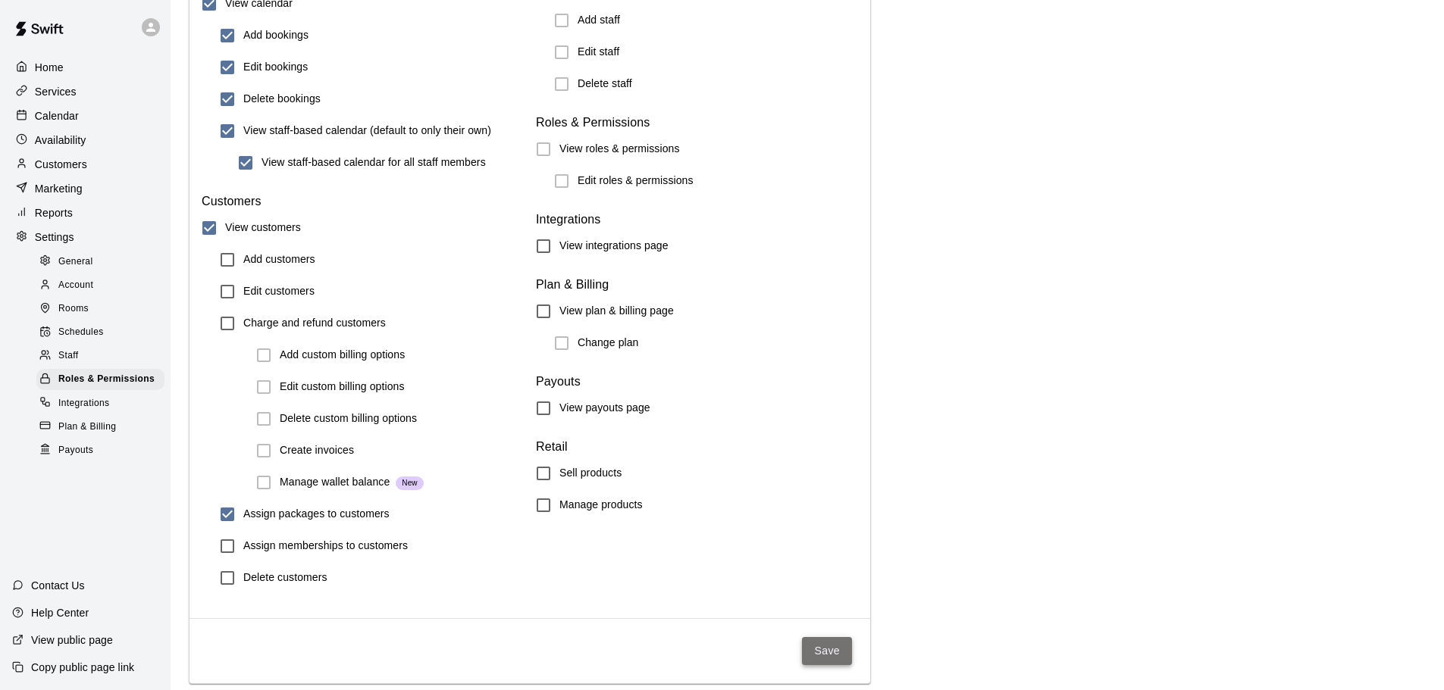
click at [844, 652] on button "Save" at bounding box center [827, 651] width 50 height 28
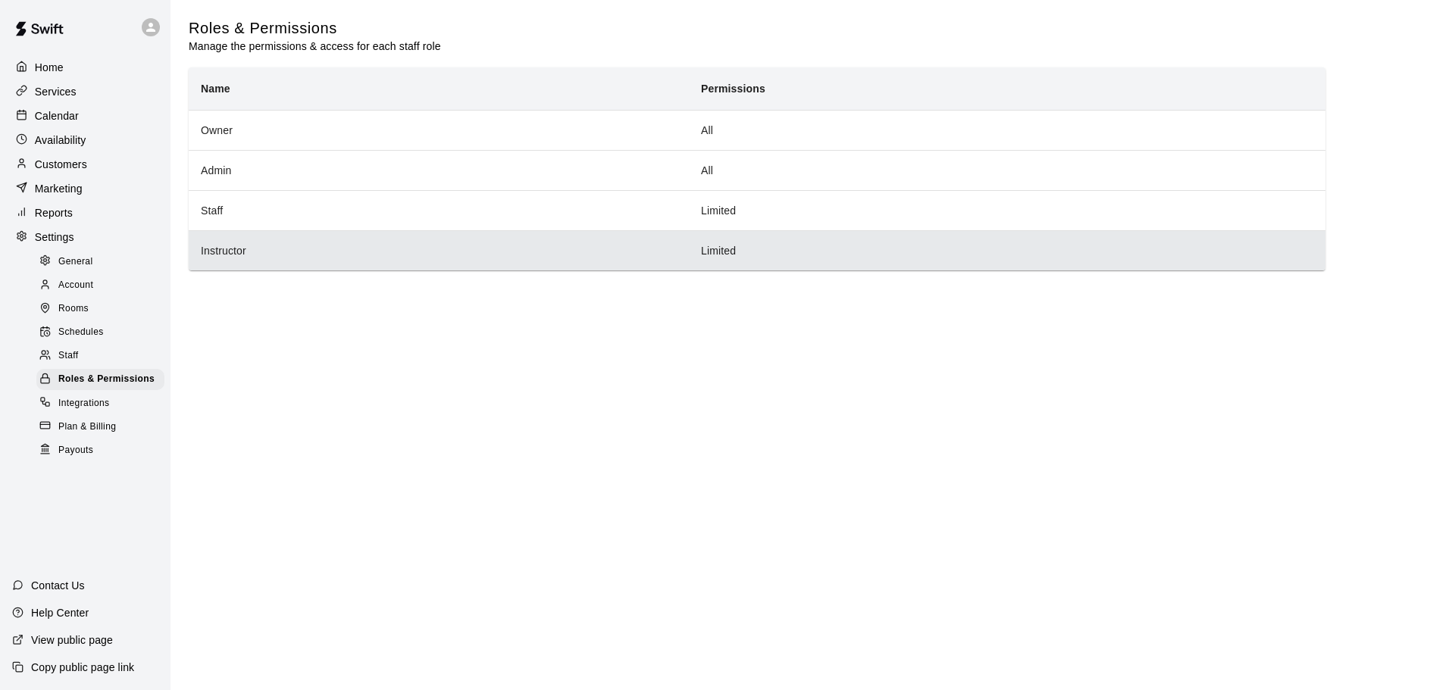
click at [302, 246] on th "Instructor" at bounding box center [439, 250] width 500 height 40
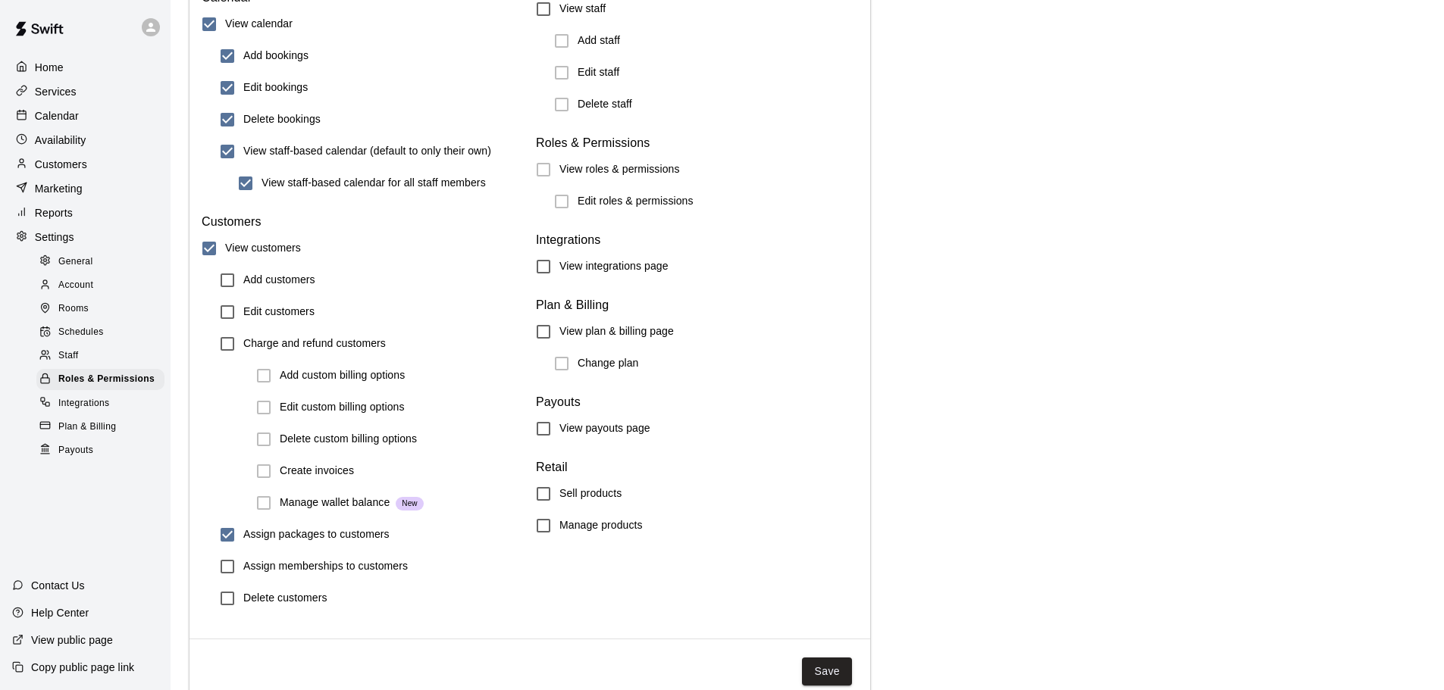
scroll to position [1588, 0]
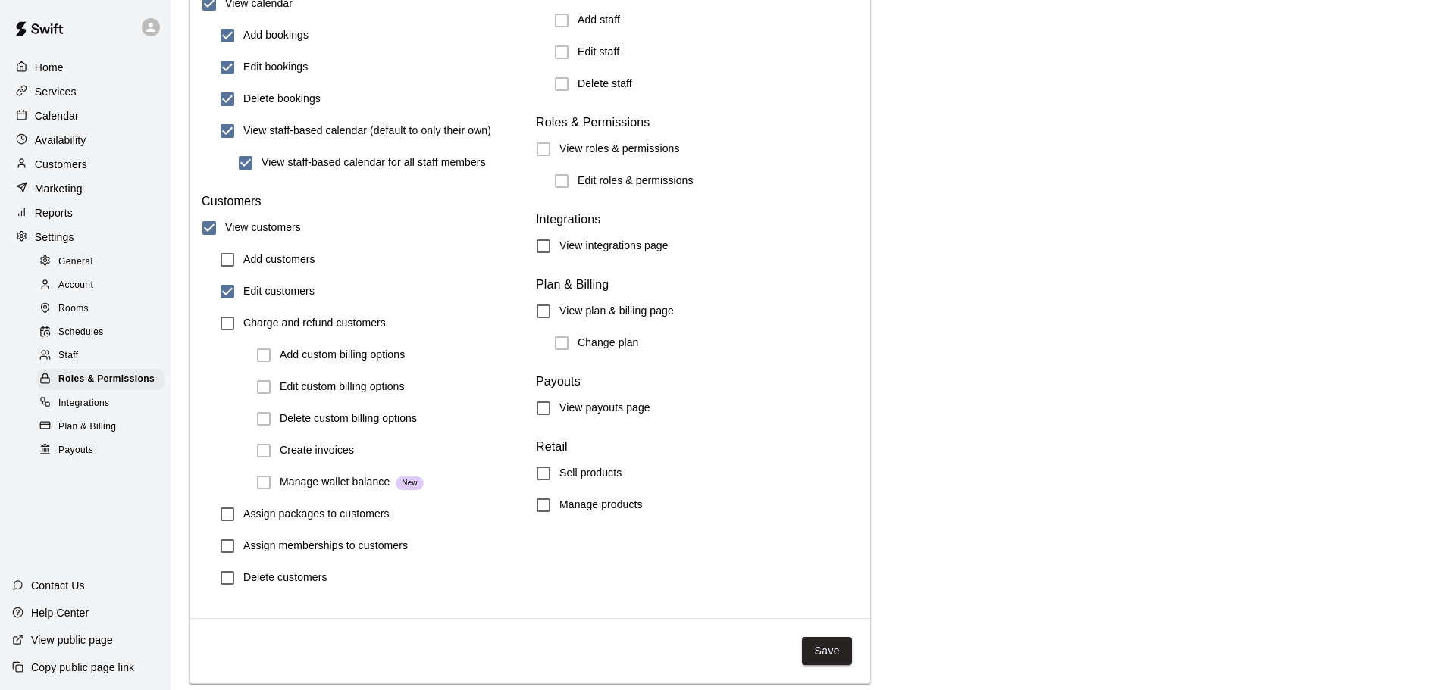
click at [830, 646] on button "Save" at bounding box center [827, 651] width 50 height 28
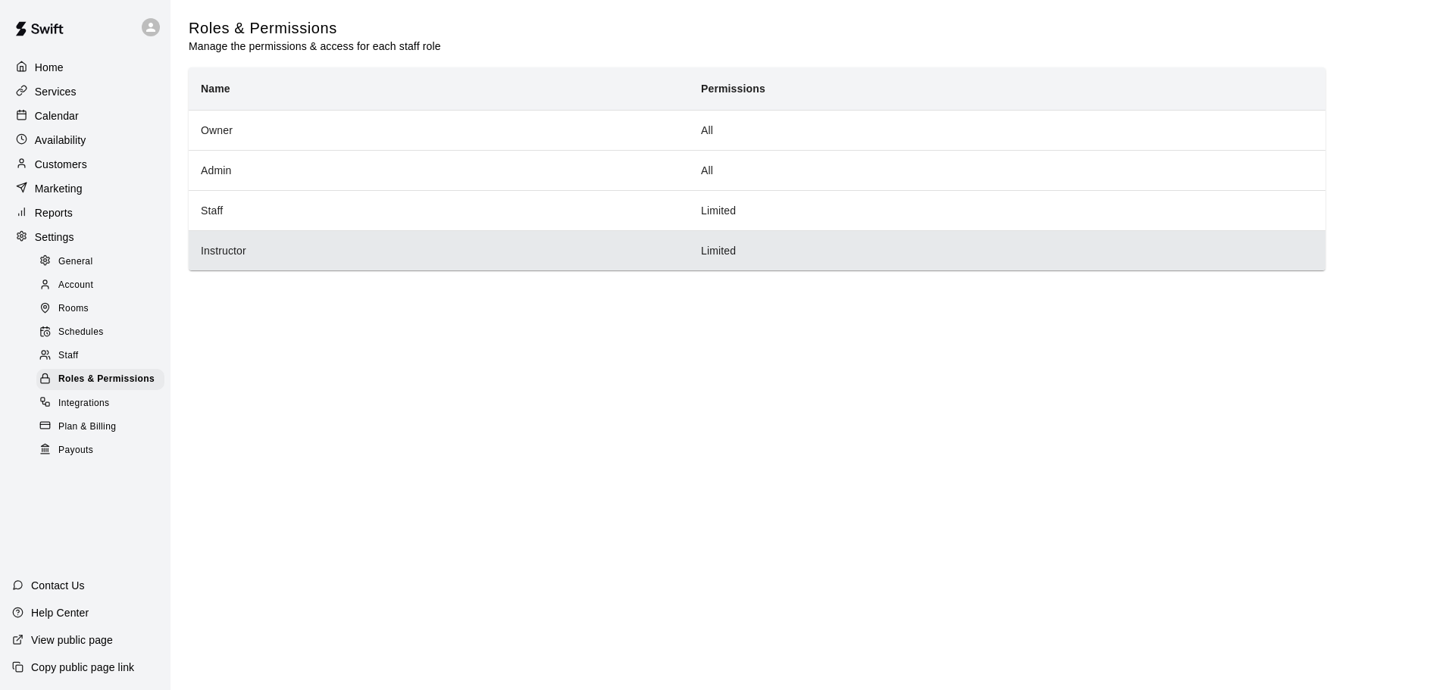
click at [258, 252] on th "Instructor" at bounding box center [439, 250] width 500 height 40
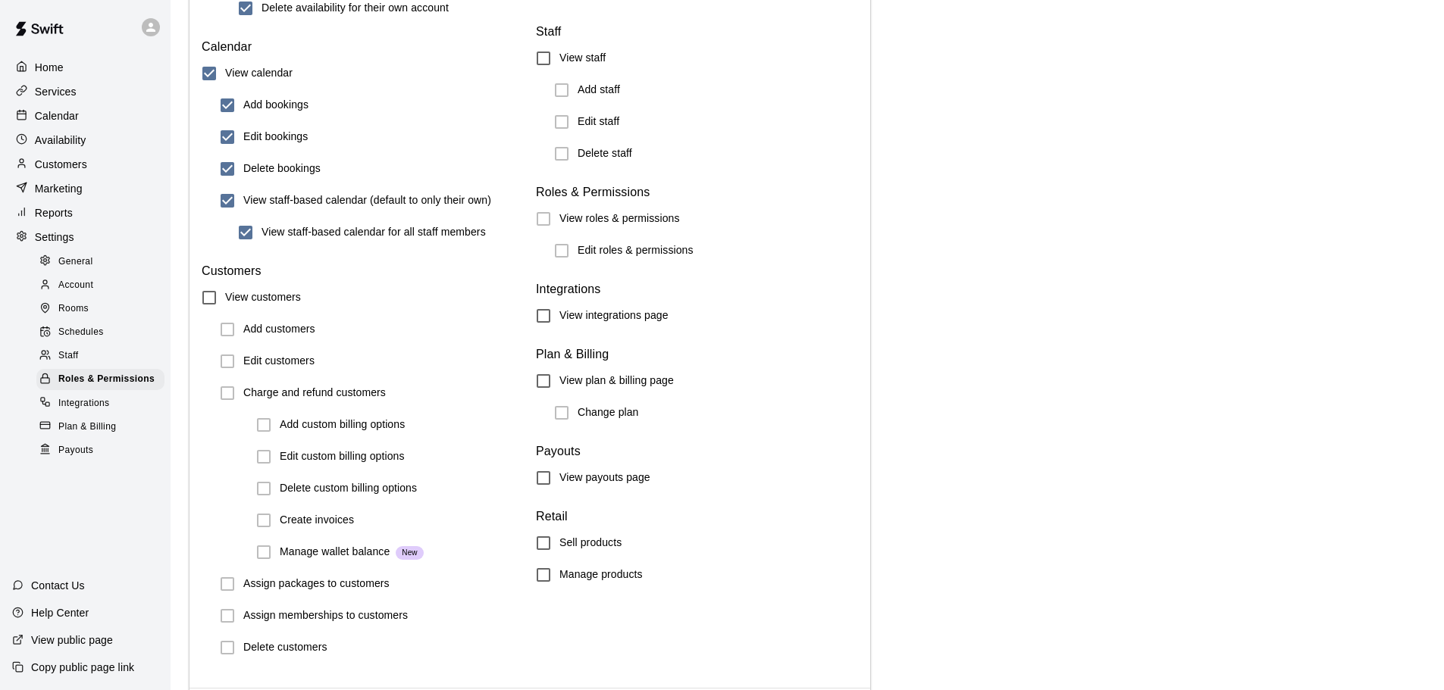
scroll to position [1588, 0]
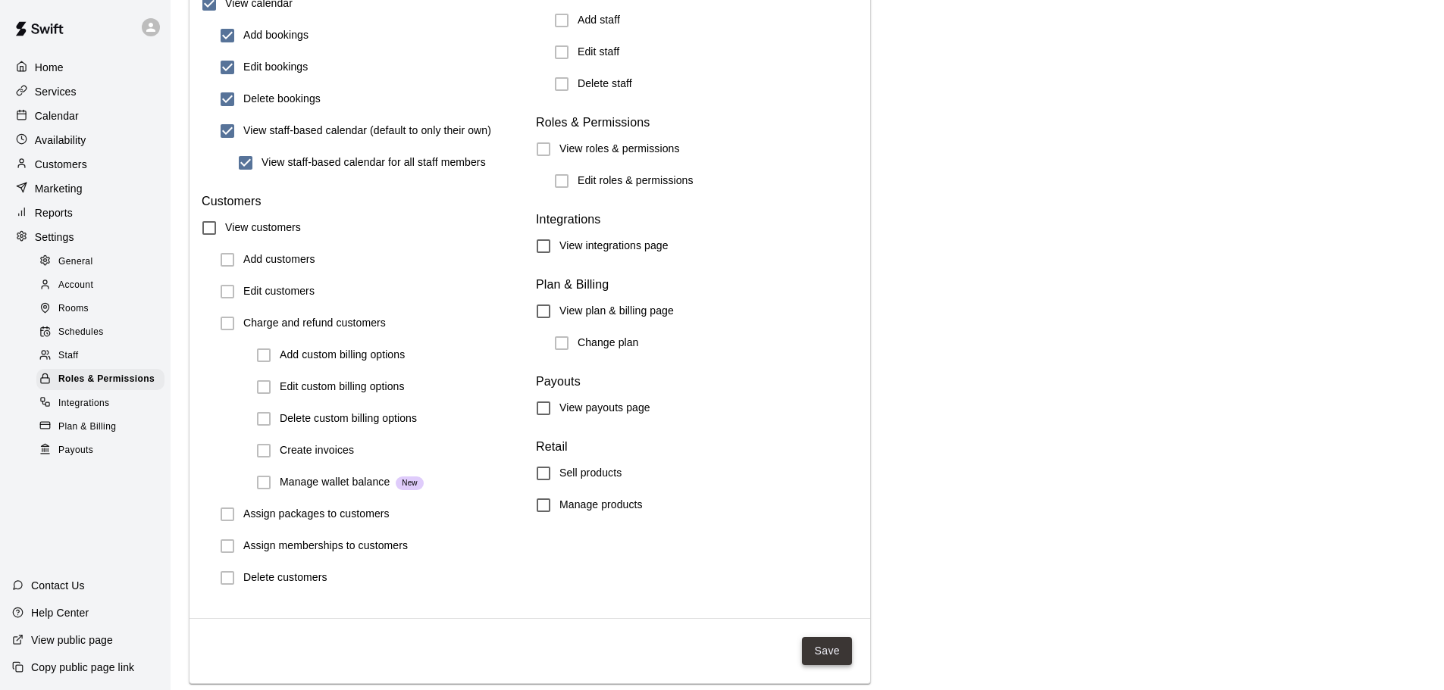
click at [827, 642] on button "Save" at bounding box center [827, 651] width 50 height 28
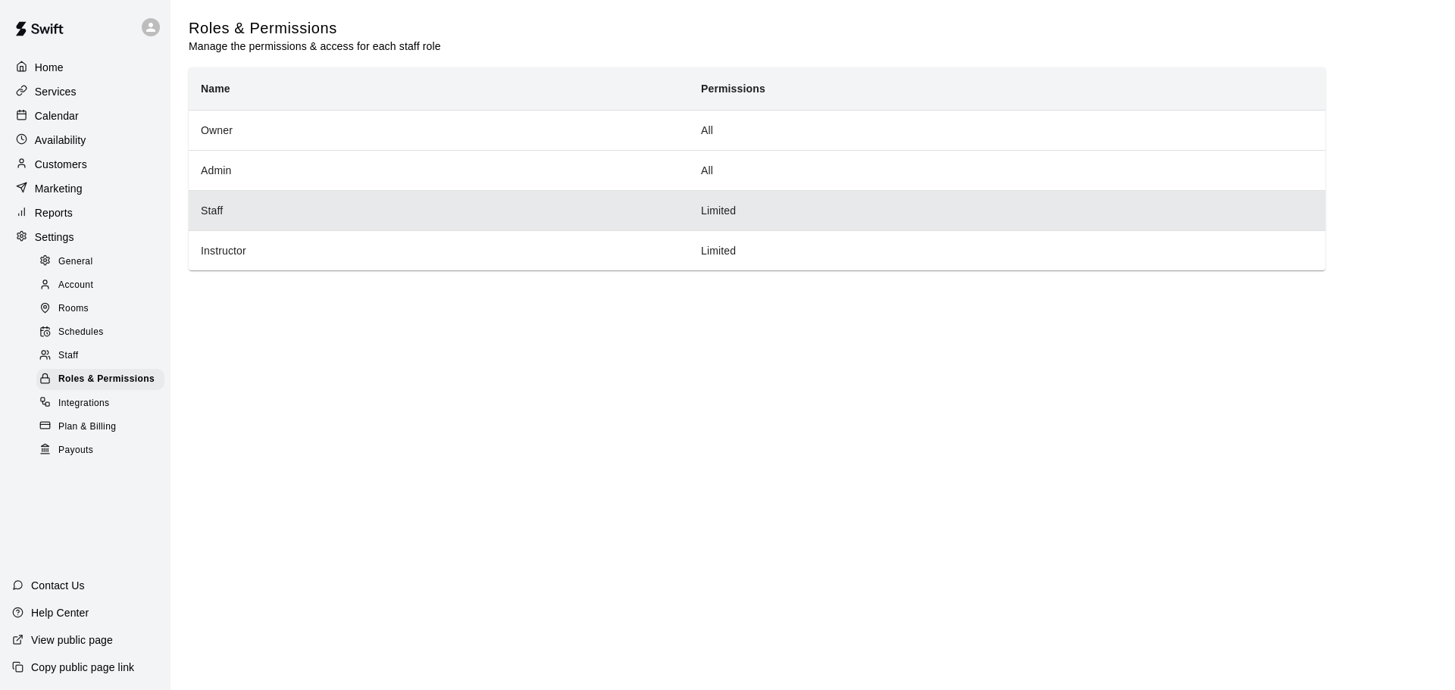
click at [353, 202] on th "Staff" at bounding box center [439, 210] width 500 height 40
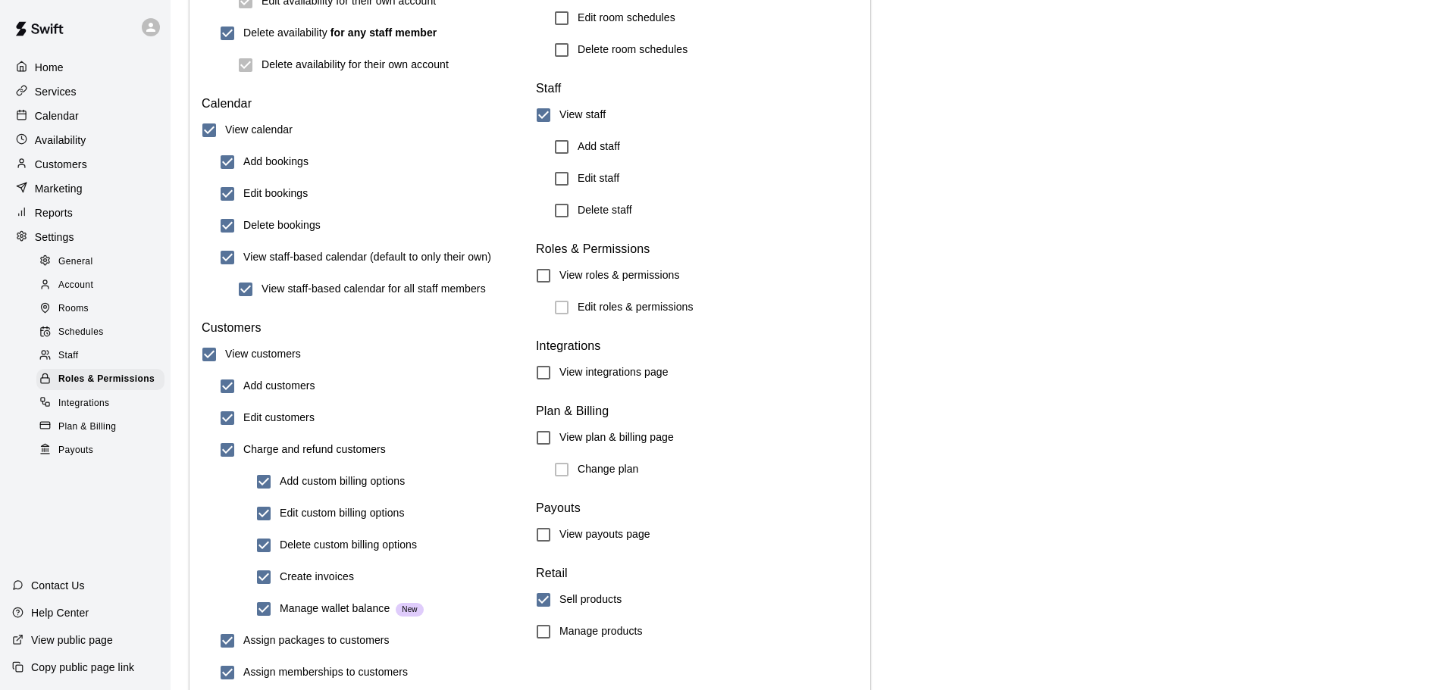
scroll to position [1588, 0]
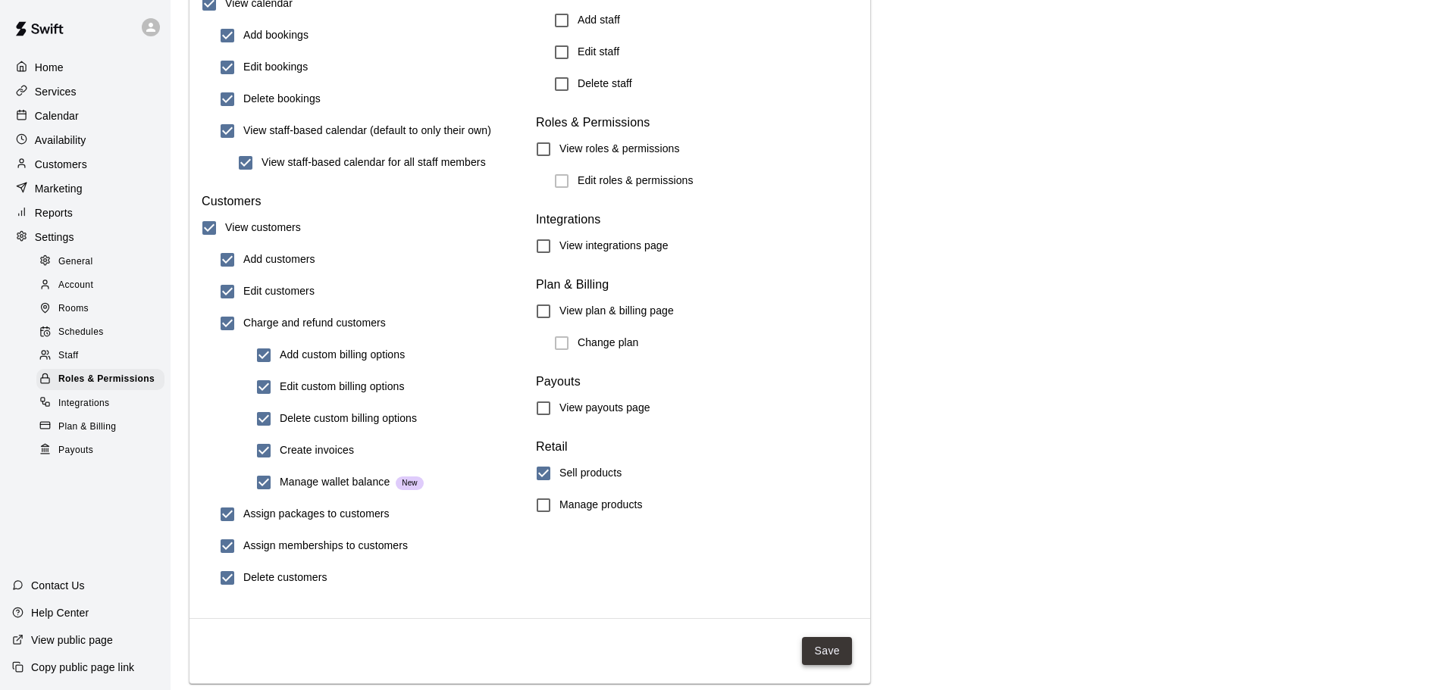
click at [826, 651] on button "Save" at bounding box center [827, 651] width 50 height 28
